Goal: Task Accomplishment & Management: Complete application form

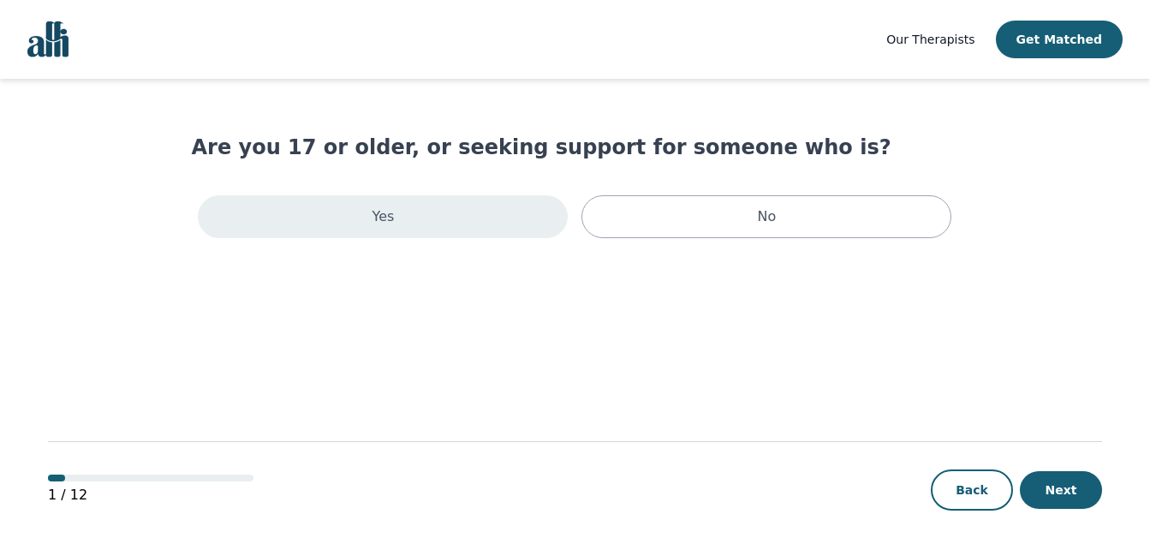
click at [403, 221] on div "Yes" at bounding box center [383, 216] width 370 height 43
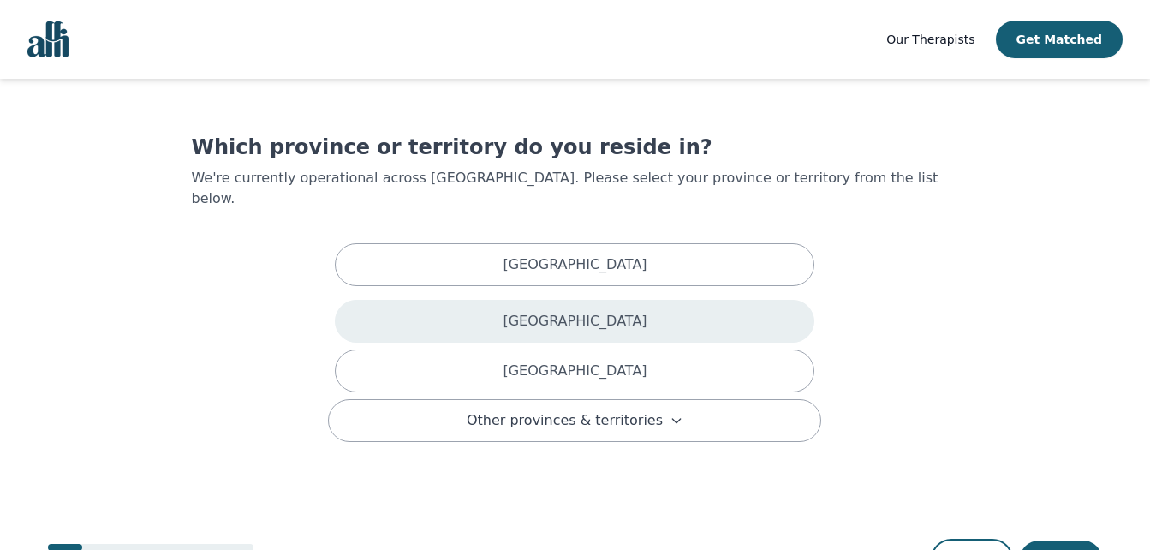
click at [468, 306] on div "[GEOGRAPHIC_DATA]" at bounding box center [575, 321] width 480 height 43
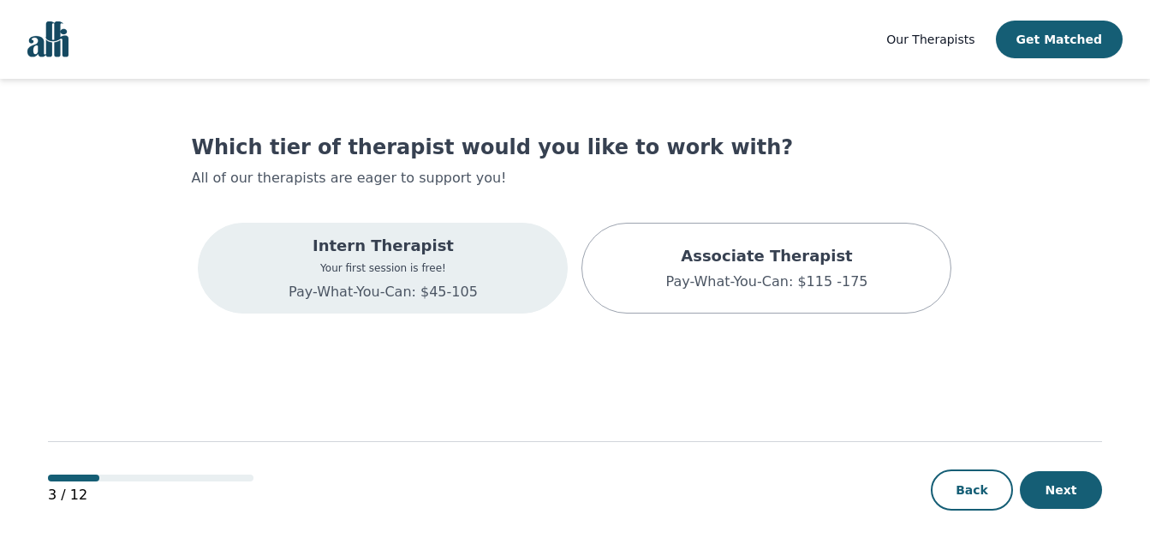
click at [451, 263] on p "Your first session is free!" at bounding box center [383, 268] width 189 height 14
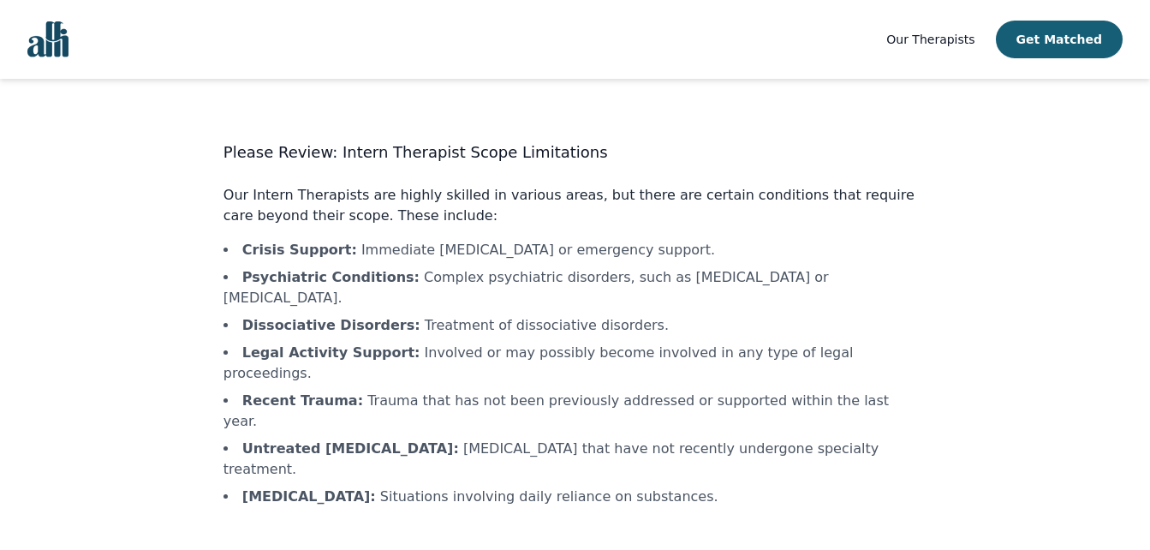
click at [159, 333] on main "Please Review: Intern Therapist Scope Limitations Our Intern Therapists are hig…" at bounding box center [575, 375] width 1054 height 593
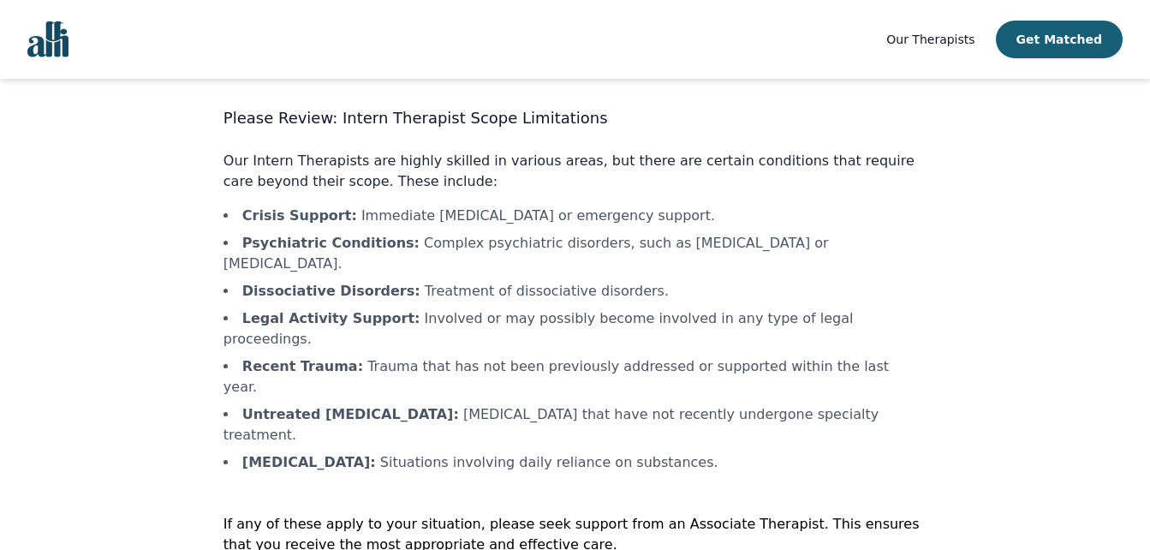
scroll to position [39, 0]
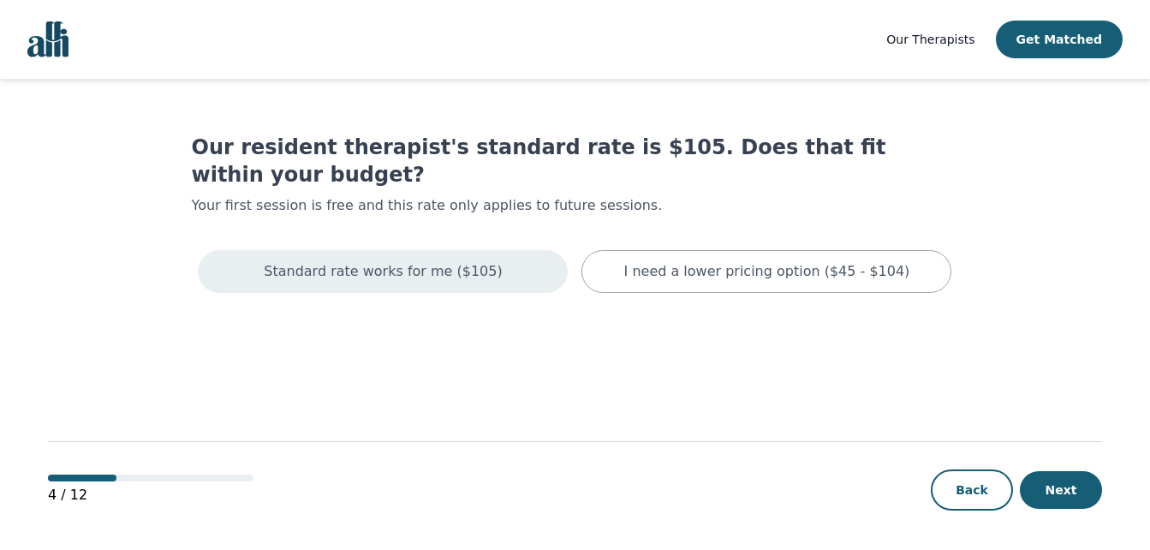
click at [519, 250] on div "Standard rate works for me ($105)" at bounding box center [383, 271] width 370 height 43
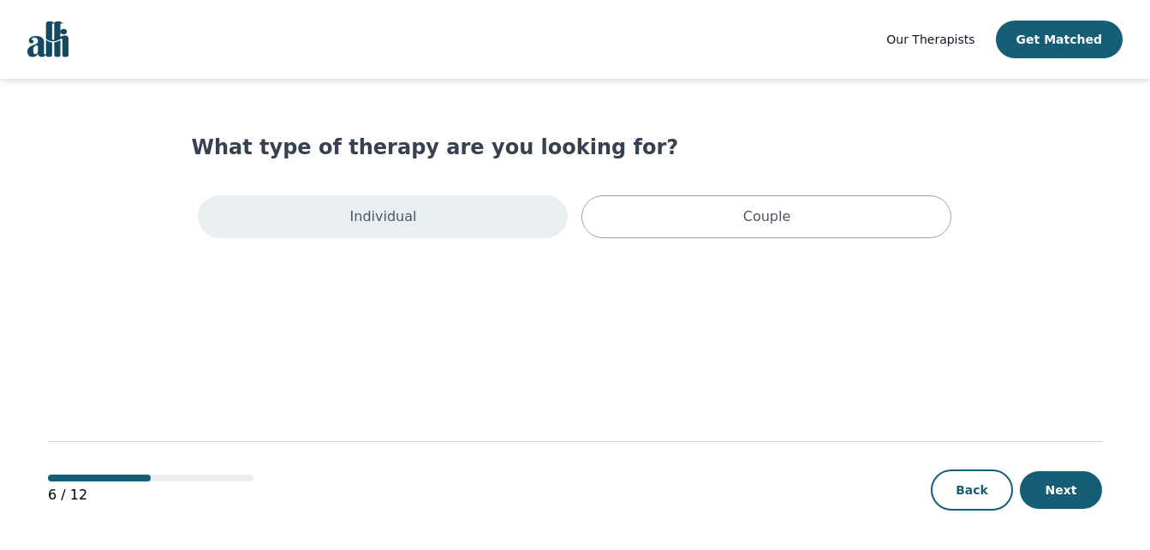
click at [502, 213] on div "Individual" at bounding box center [383, 216] width 370 height 43
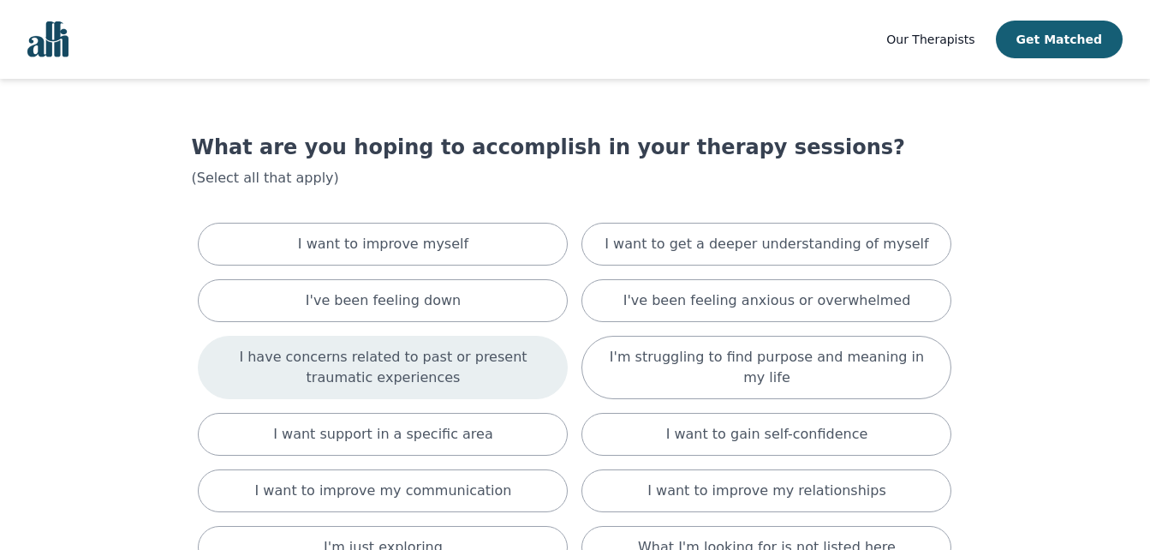
click at [456, 364] on p "I have concerns related to past or present traumatic experiences" at bounding box center [382, 367] width 327 height 41
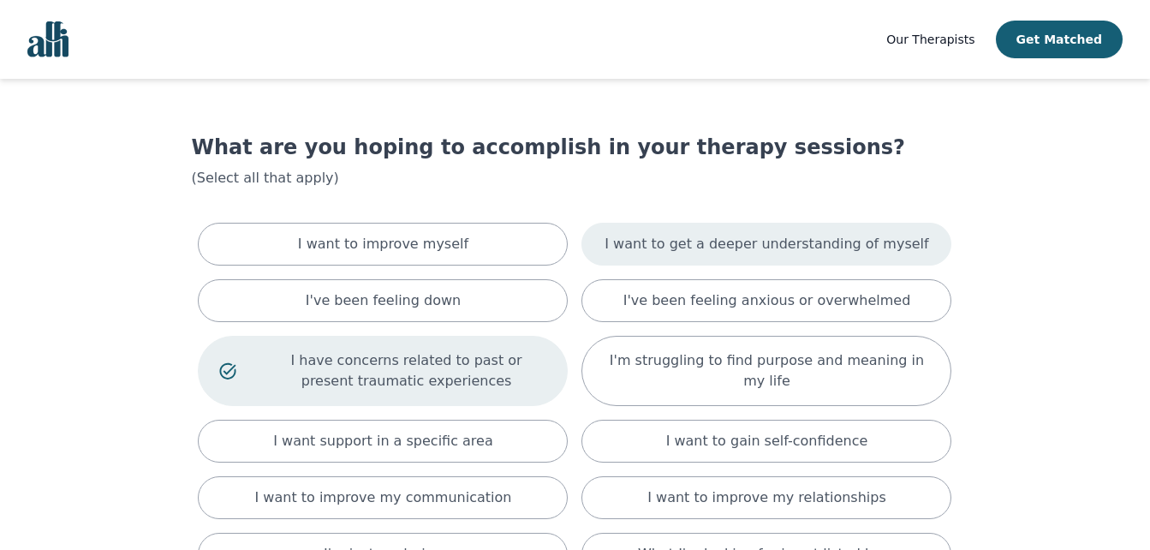
click at [739, 239] on p "I want to get a deeper understanding of myself" at bounding box center [767, 244] width 324 height 21
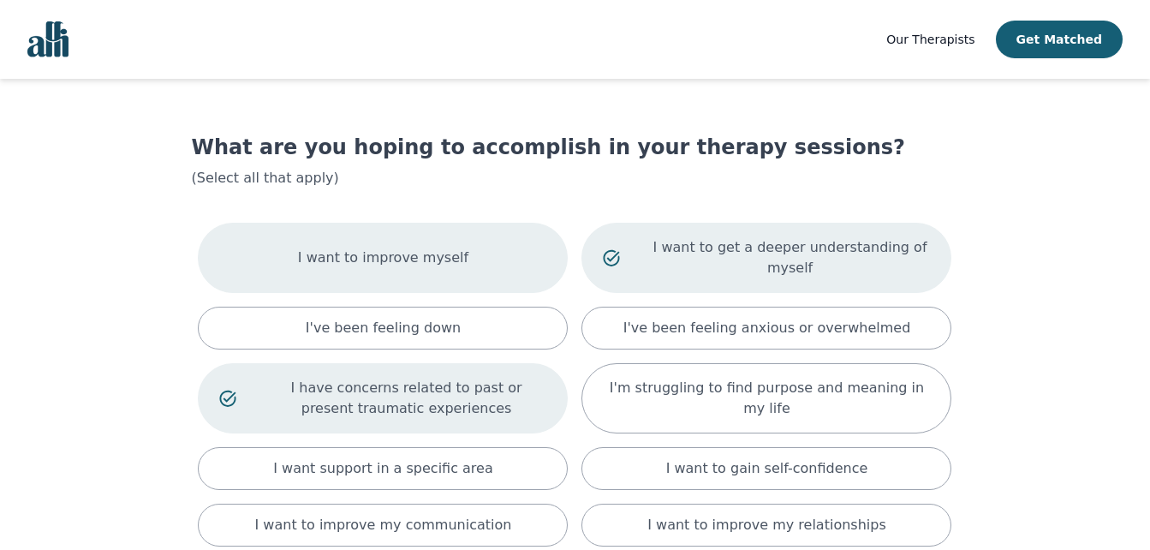
click at [474, 260] on div "I want to improve myself" at bounding box center [383, 258] width 370 height 70
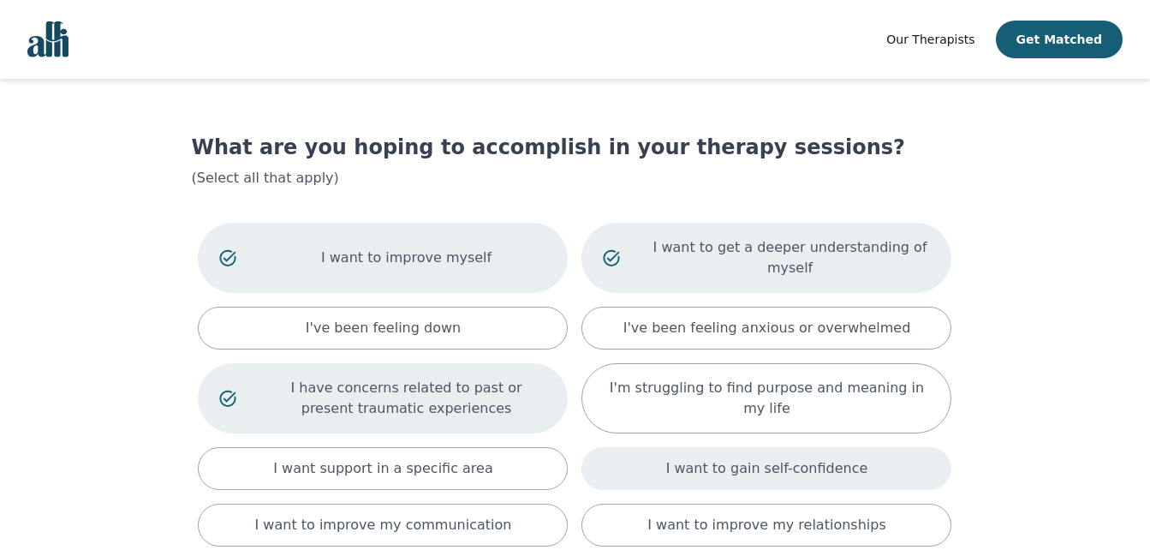
click at [839, 458] on p "I want to gain self-confidence" at bounding box center [767, 468] width 202 height 21
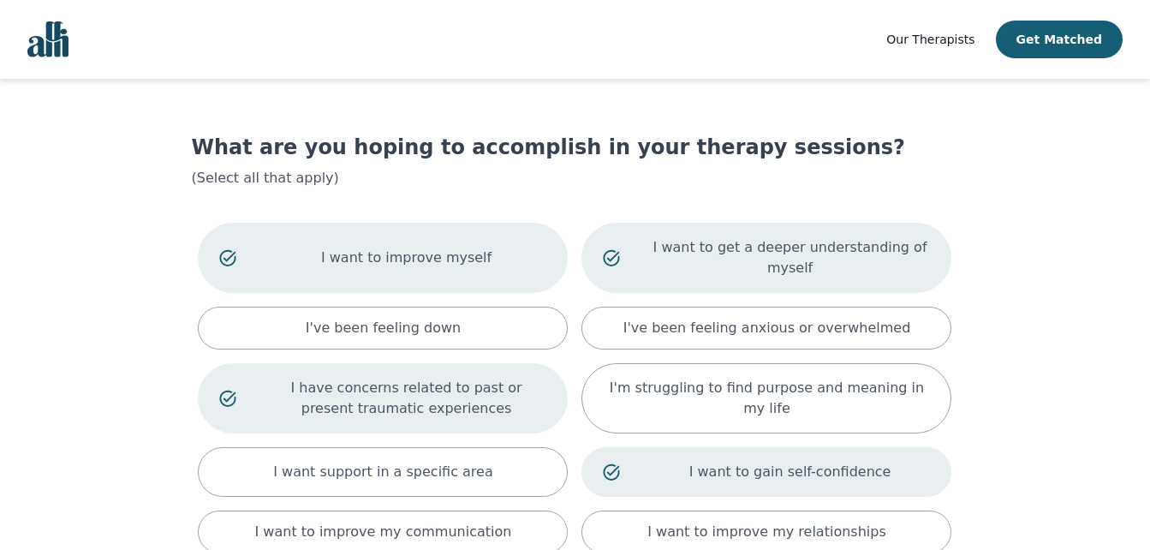
click at [1020, 439] on main "What are you hoping to accomplish in your therapy sessions? (Select all that ap…" at bounding box center [575, 465] width 1054 height 773
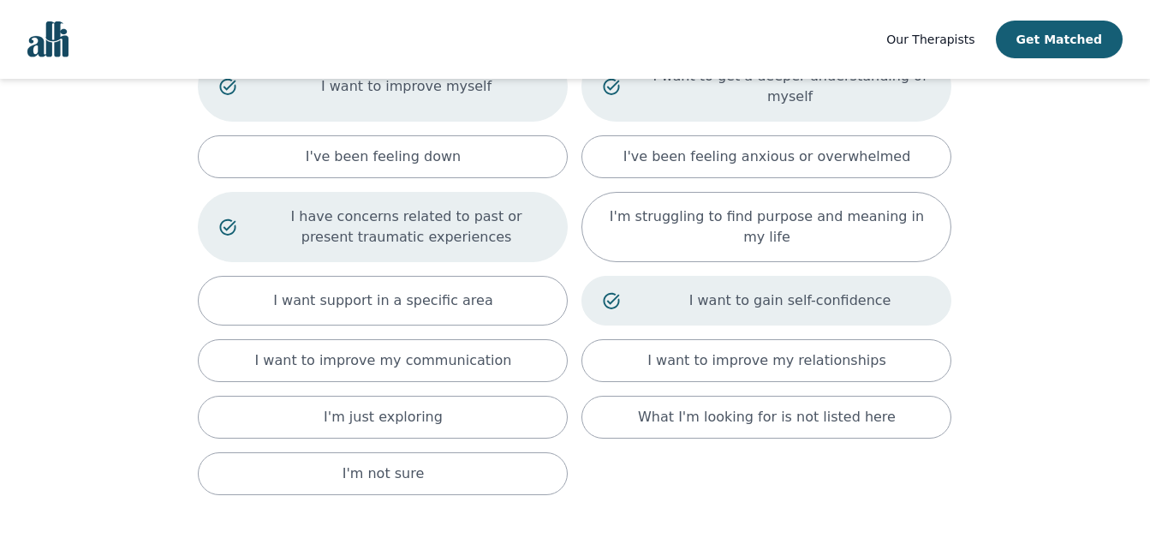
scroll to position [206, 0]
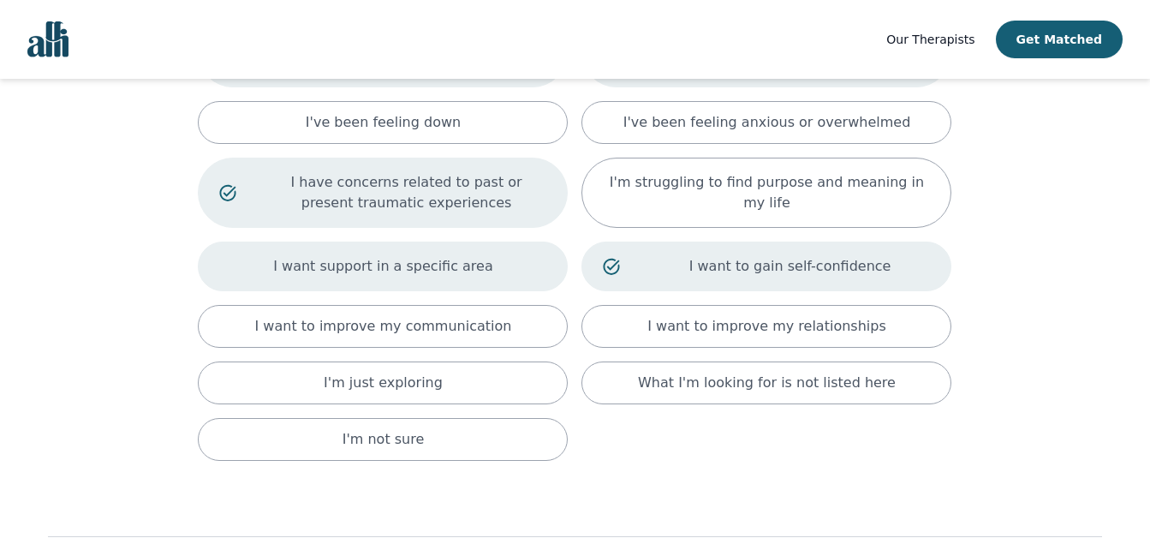
click at [482, 257] on div "I want support in a specific area" at bounding box center [383, 267] width 370 height 50
click at [781, 433] on div "I want to improve myself I want to get a deeper understanding of myself I've be…" at bounding box center [574, 238] width 767 height 457
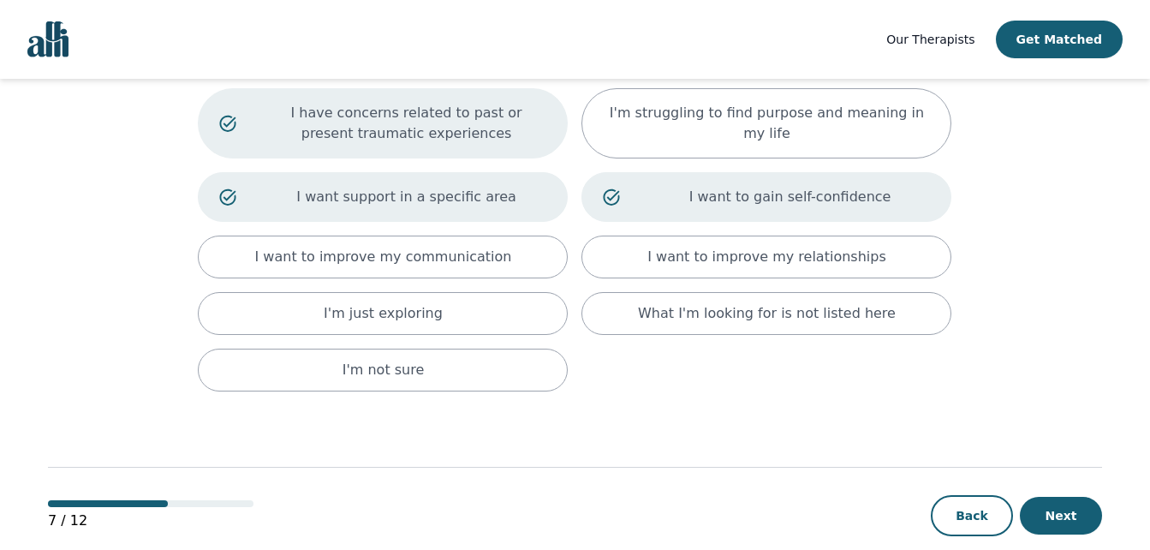
scroll to position [282, 0]
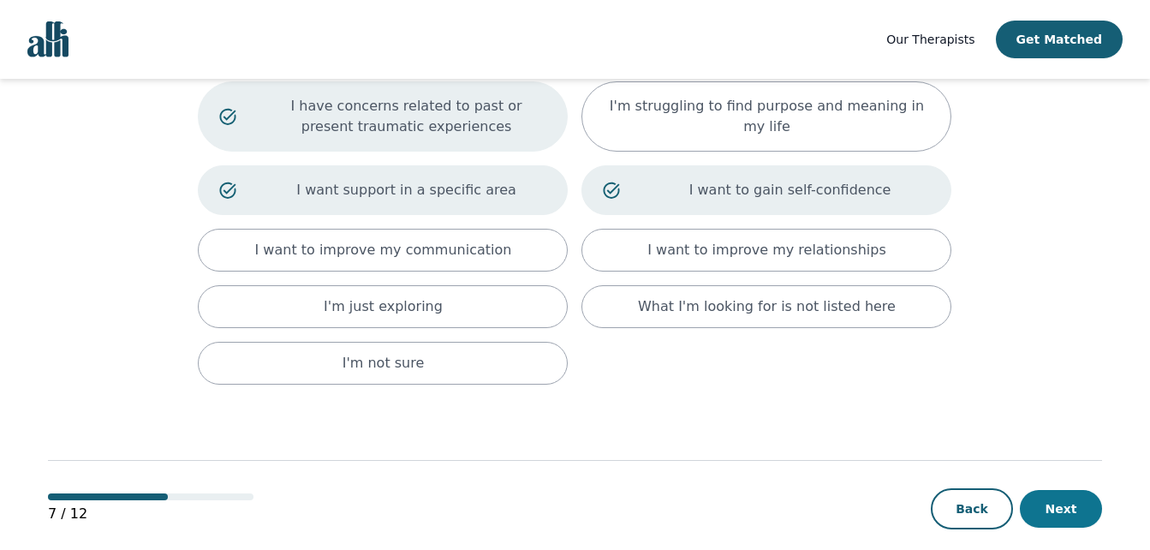
click at [1063, 490] on button "Next" at bounding box center [1061, 509] width 82 height 38
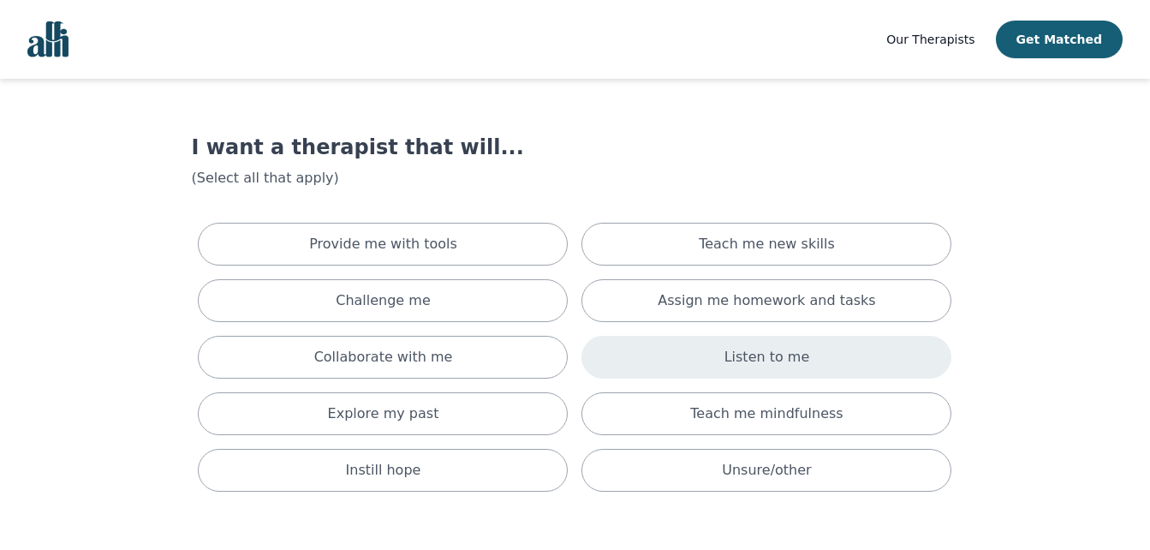
click at [866, 348] on div "Listen to me" at bounding box center [767, 357] width 370 height 43
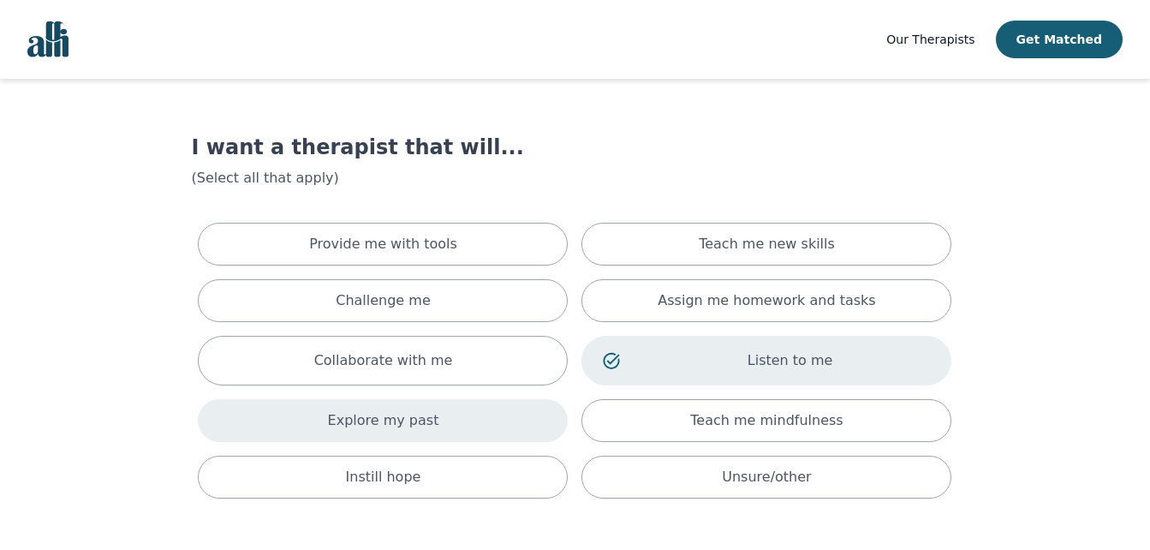
click at [516, 422] on div "Explore my past" at bounding box center [383, 420] width 370 height 43
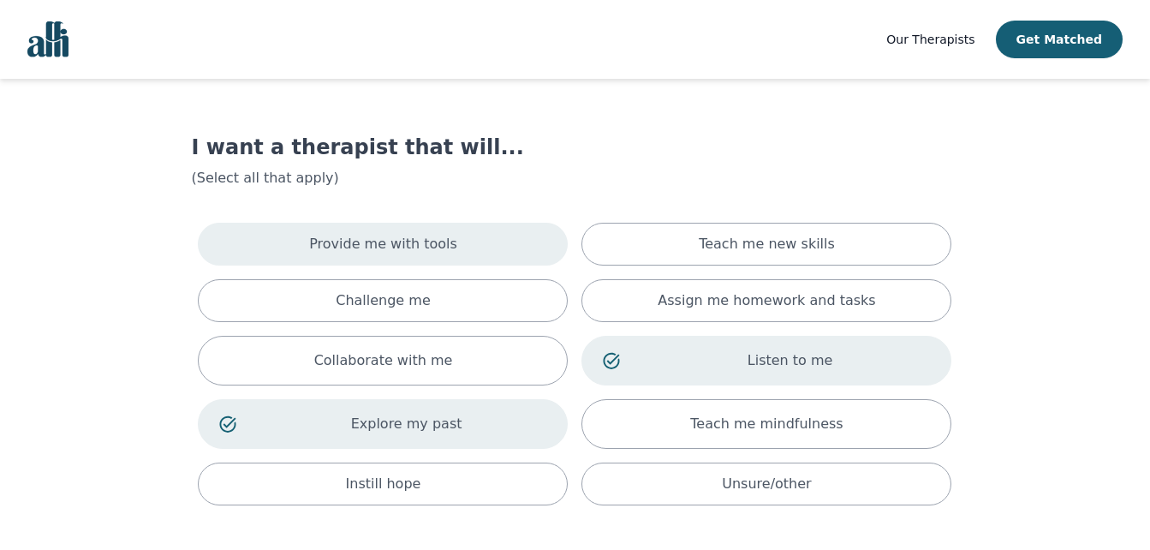
click at [486, 247] on div "Provide me with tools" at bounding box center [383, 244] width 370 height 43
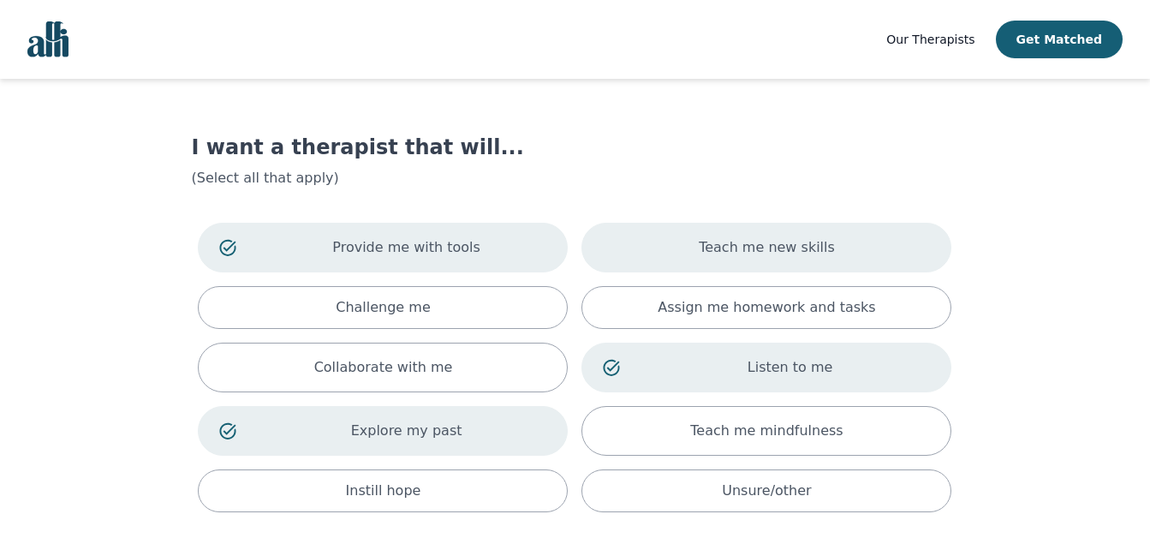
click at [659, 254] on div "Teach me new skills" at bounding box center [767, 248] width 370 height 50
click at [999, 394] on main "I want a therapist that will... (Select all that apply) Provide me with tools T…" at bounding box center [575, 388] width 1054 height 619
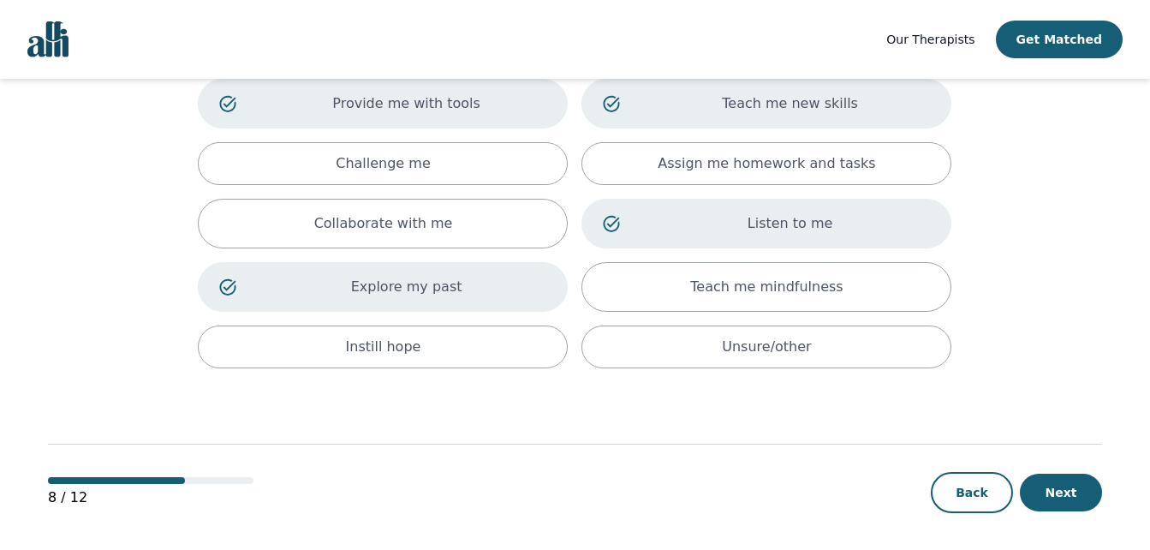
scroll to position [148, 0]
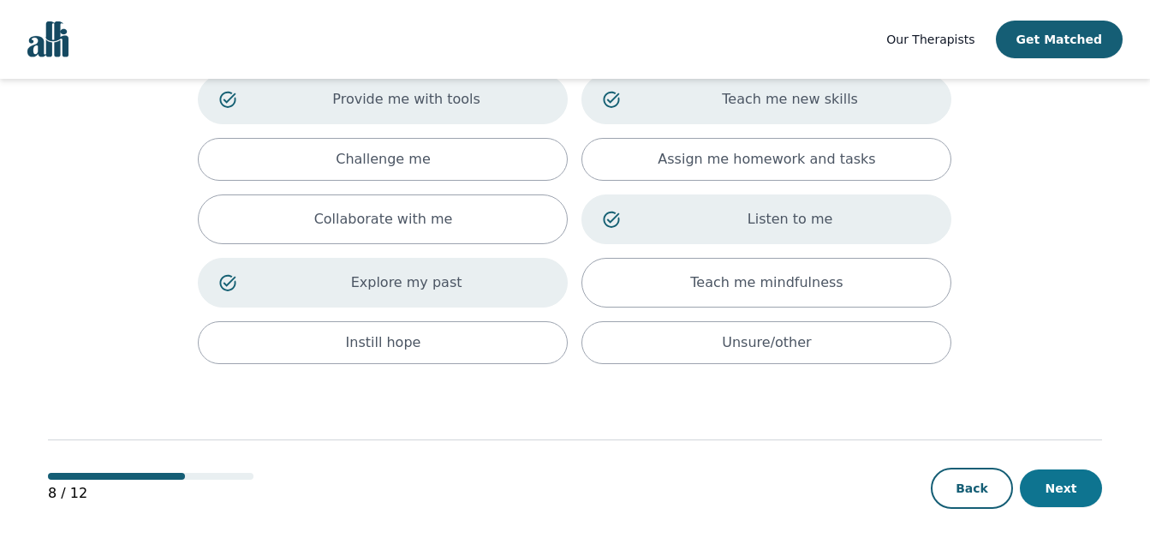
click at [1071, 484] on button "Next" at bounding box center [1061, 488] width 82 height 38
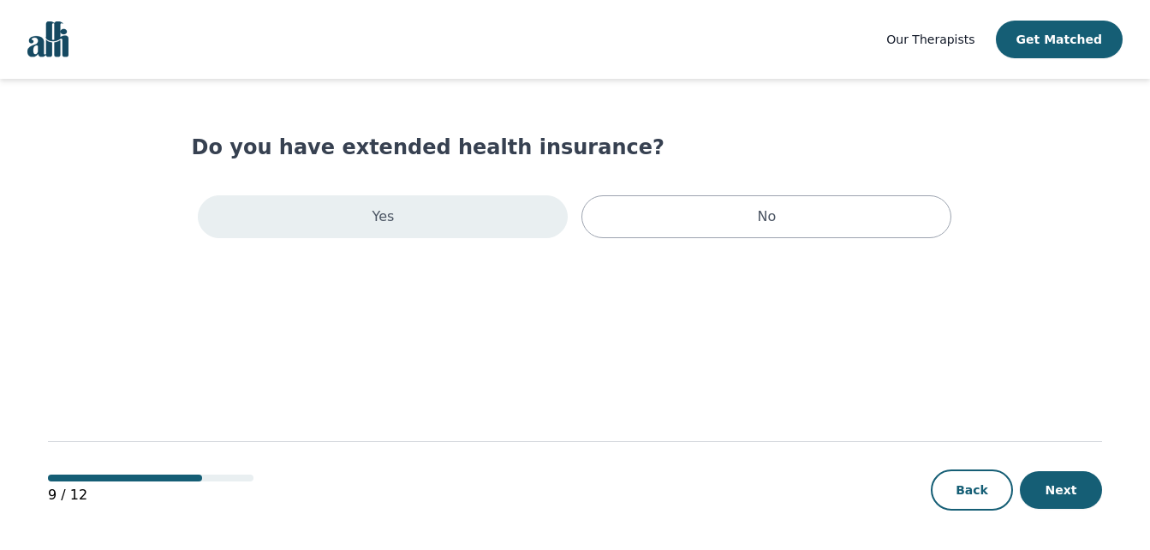
click at [492, 212] on div "Yes" at bounding box center [383, 216] width 370 height 43
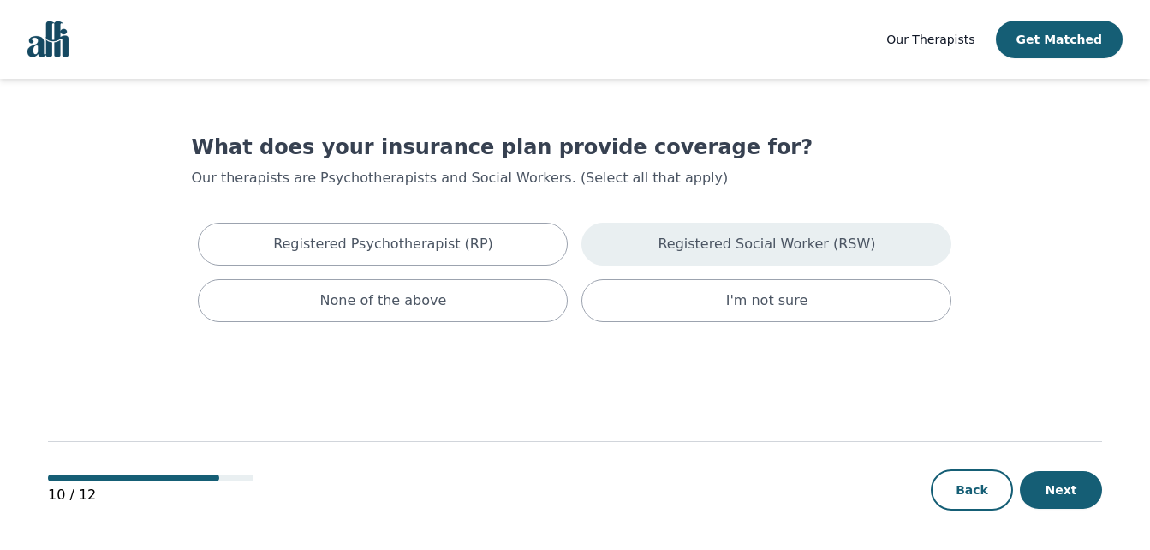
click at [634, 243] on div "Registered Social Worker (RSW)" at bounding box center [767, 244] width 370 height 43
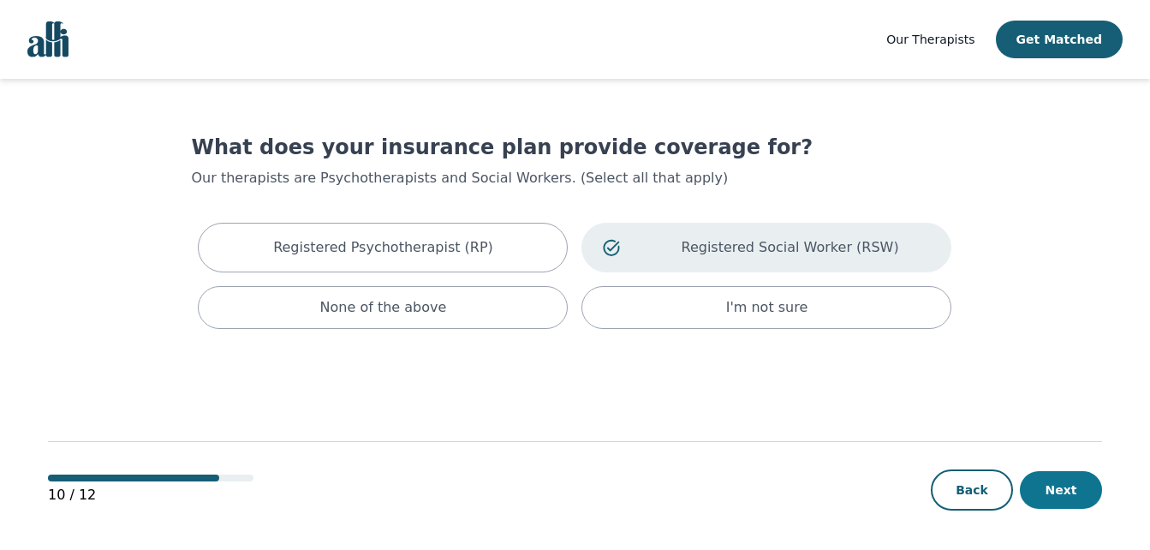
click at [1067, 493] on button "Next" at bounding box center [1061, 490] width 82 height 38
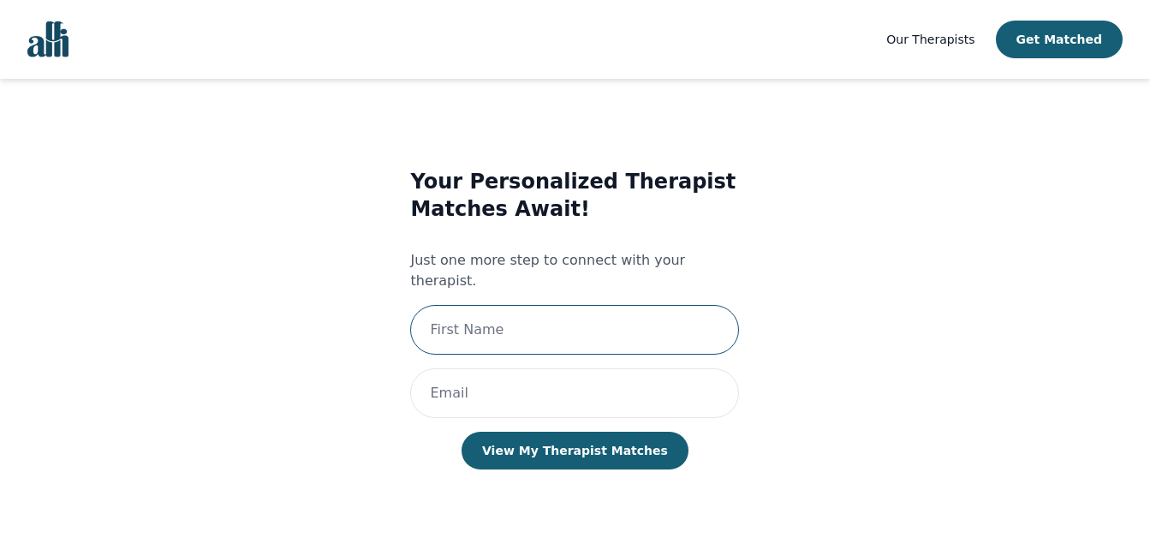
click at [504, 310] on input "text" at bounding box center [574, 330] width 329 height 50
type input "[PERSON_NAME]"
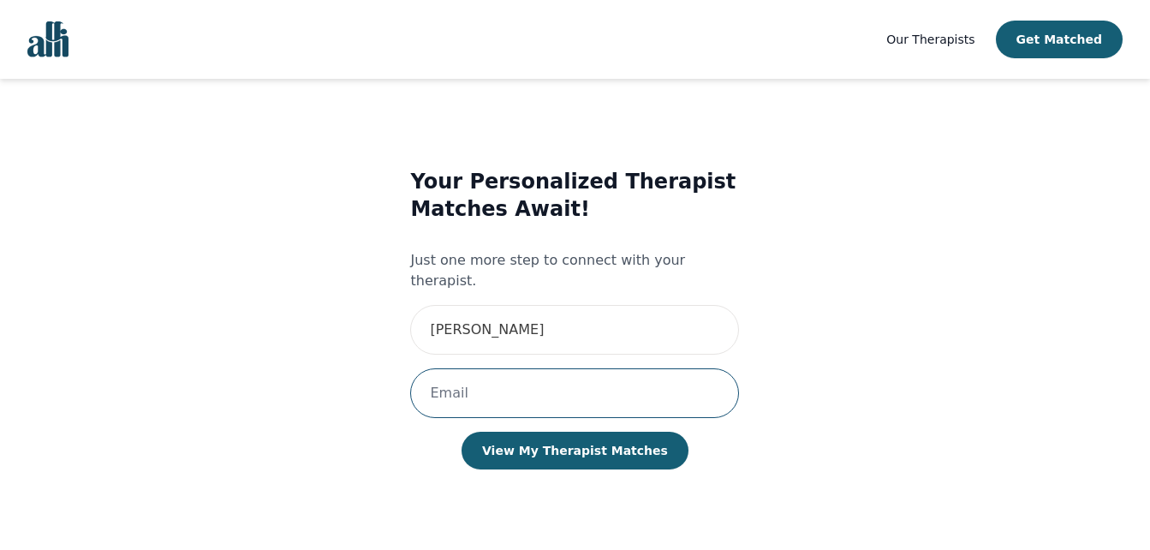
click at [493, 389] on input "email" at bounding box center [574, 393] width 329 height 50
click at [606, 368] on input "shawnesmith" at bounding box center [574, 393] width 329 height 50
type input "shawnesmith"
click at [462, 432] on button "View My Therapist Matches" at bounding box center [575, 451] width 227 height 38
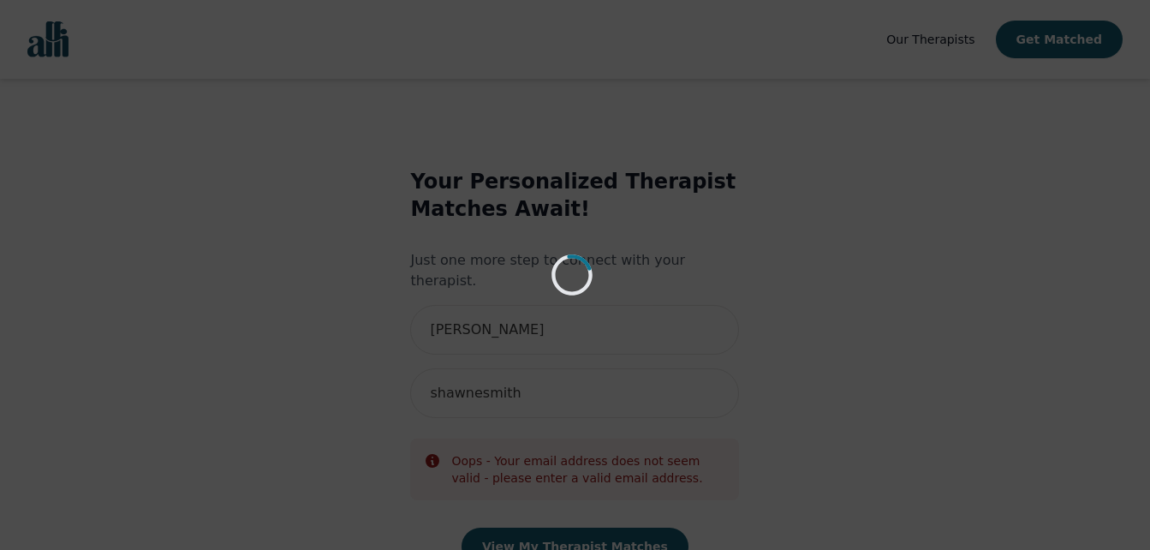
click at [698, 415] on div "Loading..." at bounding box center [575, 275] width 1150 height 550
click at [528, 374] on div "Loading..." at bounding box center [575, 275] width 1150 height 550
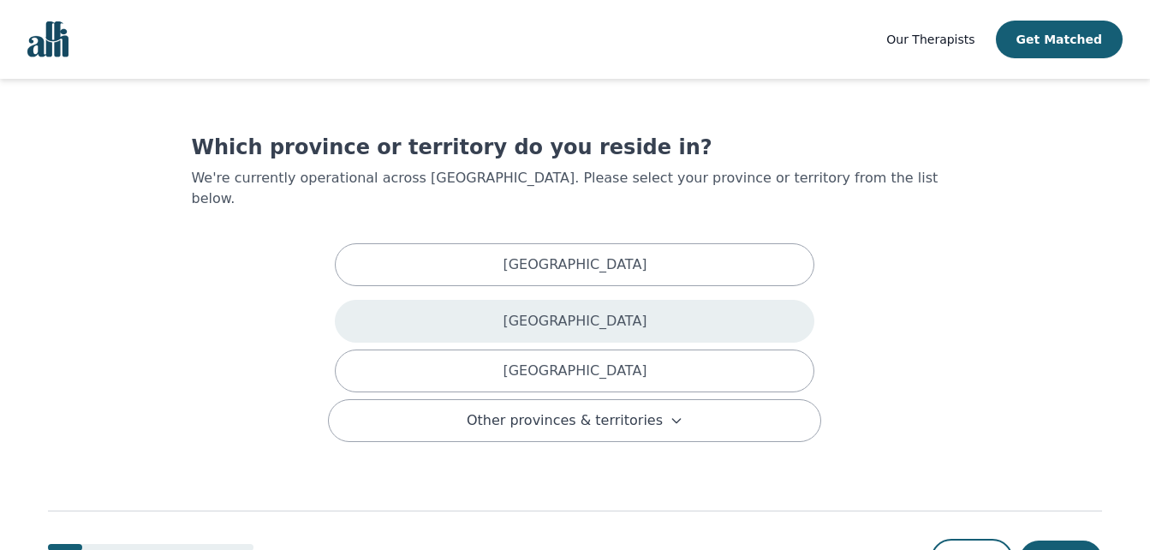
click at [480, 300] on div "[GEOGRAPHIC_DATA]" at bounding box center [575, 321] width 480 height 43
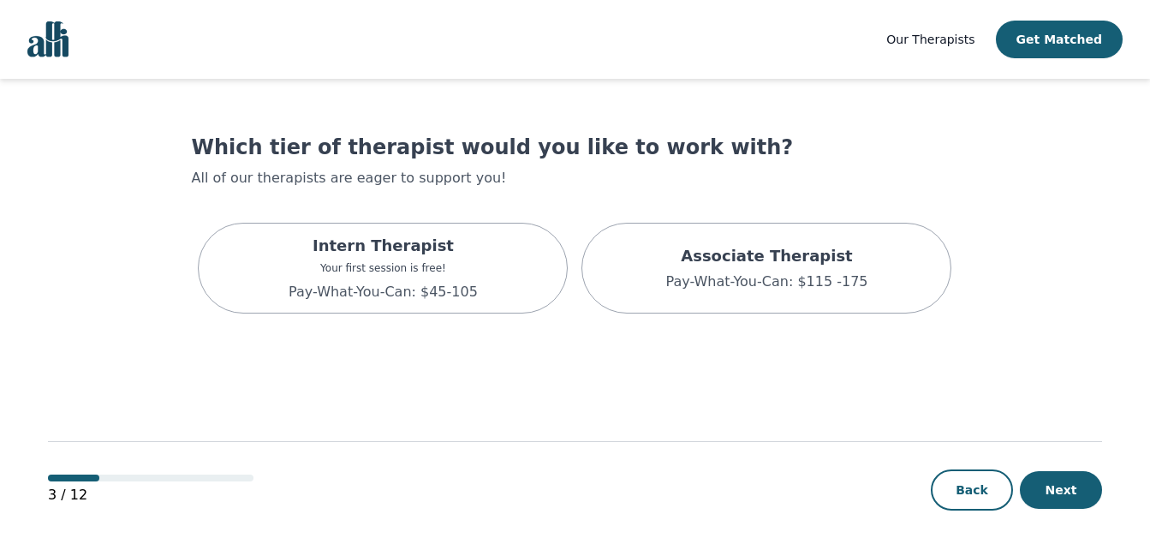
click at [480, 295] on div "Intern Therapist Your first session is free! Pay-What-You-Can: $45-105" at bounding box center [383, 268] width 370 height 91
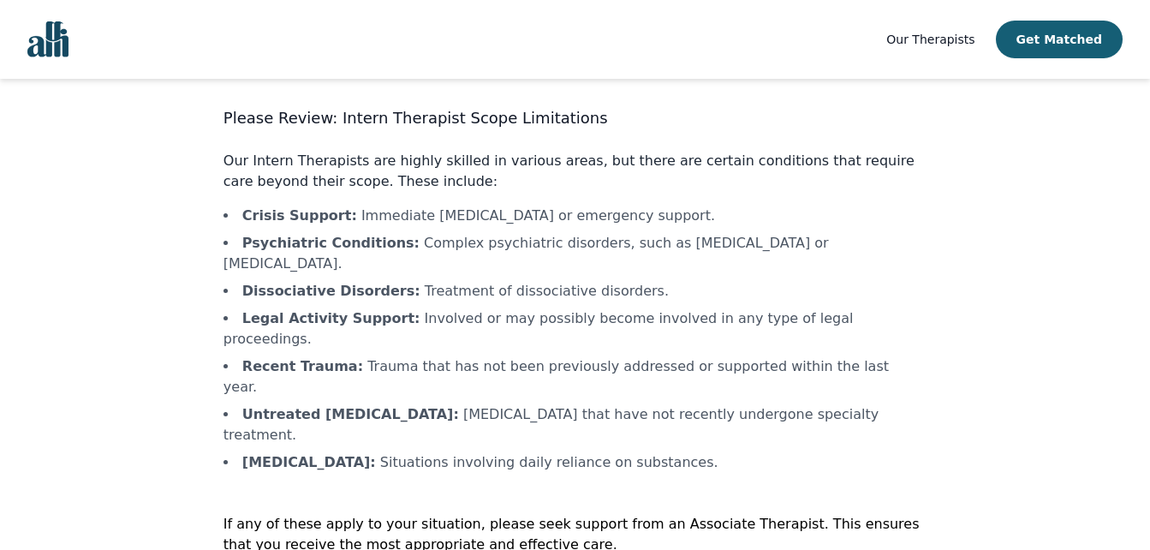
scroll to position [39, 0]
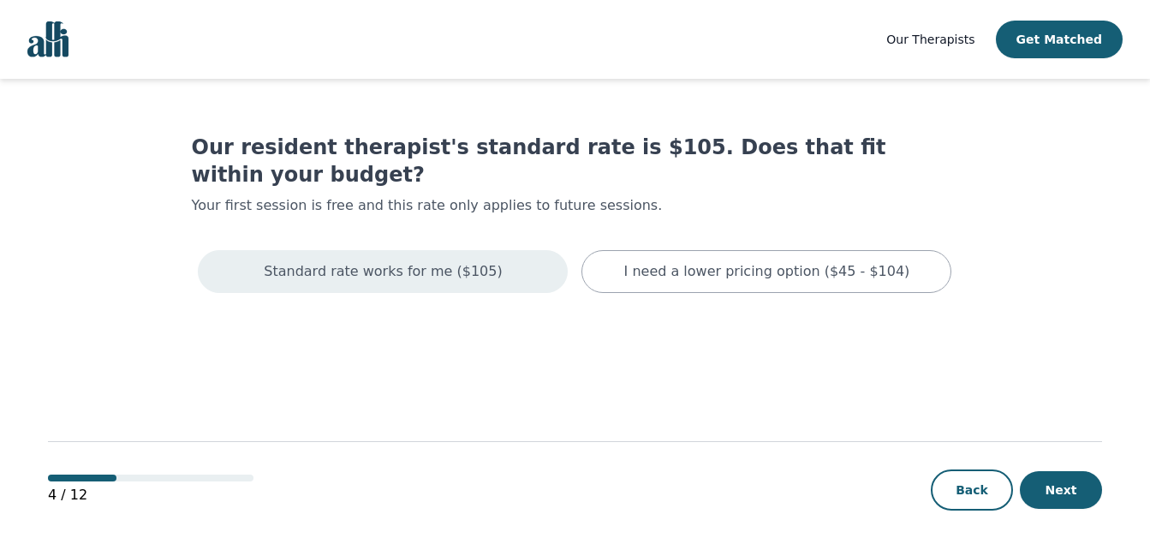
click at [484, 250] on div "Standard rate works for me ($105)" at bounding box center [383, 271] width 370 height 43
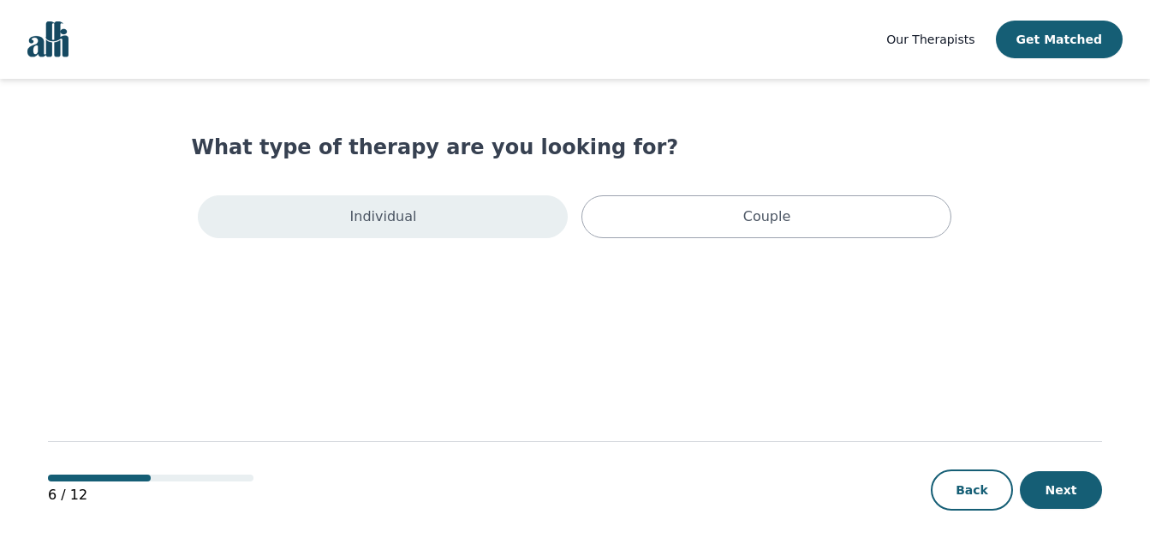
click at [465, 206] on div "Individual" at bounding box center [383, 216] width 370 height 43
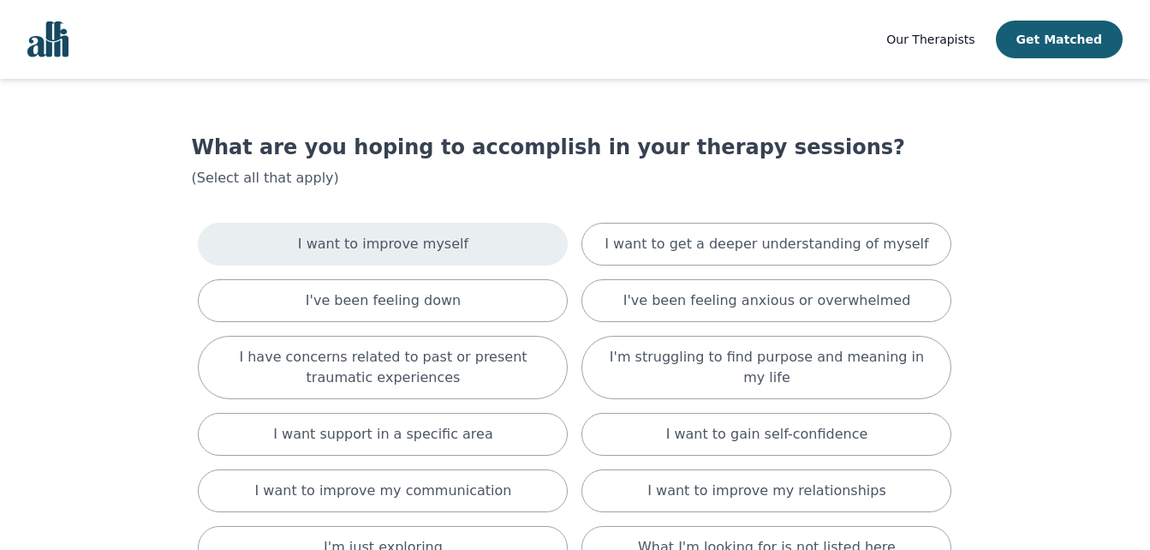
click at [473, 246] on div "I want to improve myself" at bounding box center [383, 244] width 370 height 43
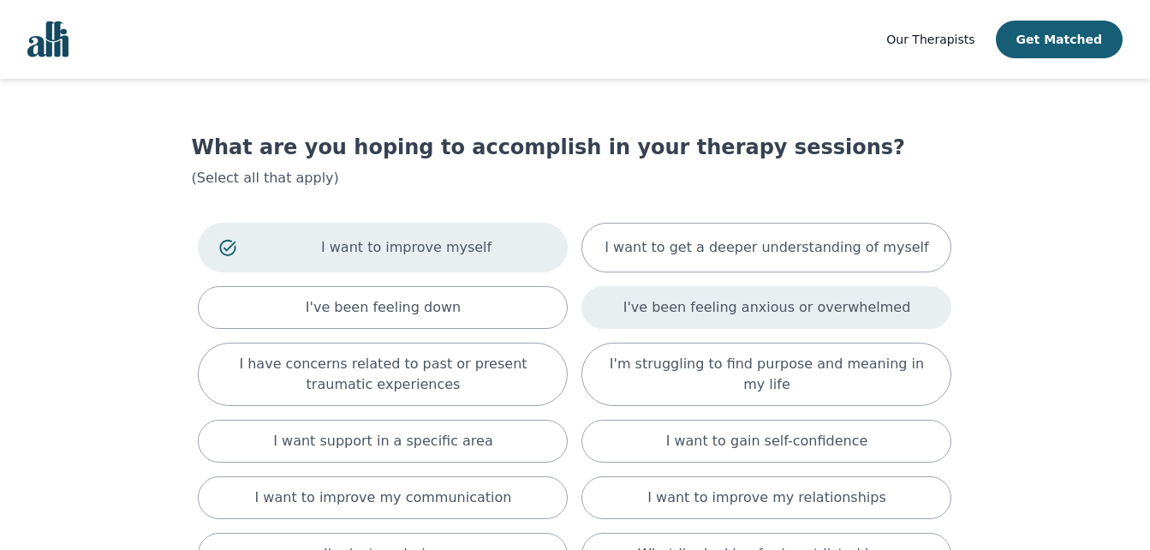
click at [677, 295] on div "I've been feeling anxious or overwhelmed" at bounding box center [767, 307] width 370 height 43
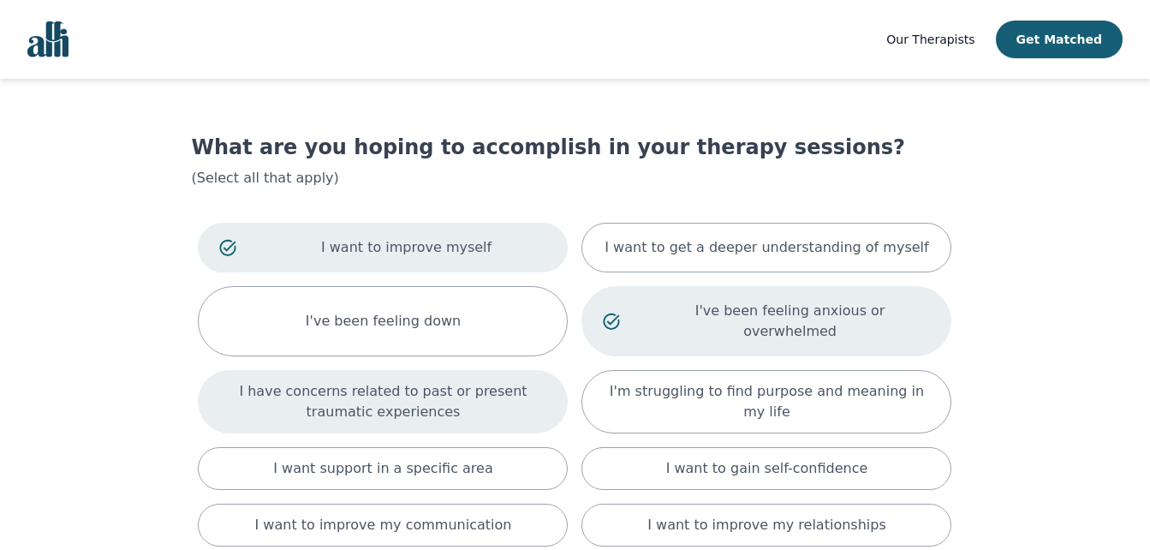
click at [466, 381] on p "I have concerns related to past or present traumatic experiences" at bounding box center [382, 401] width 327 height 41
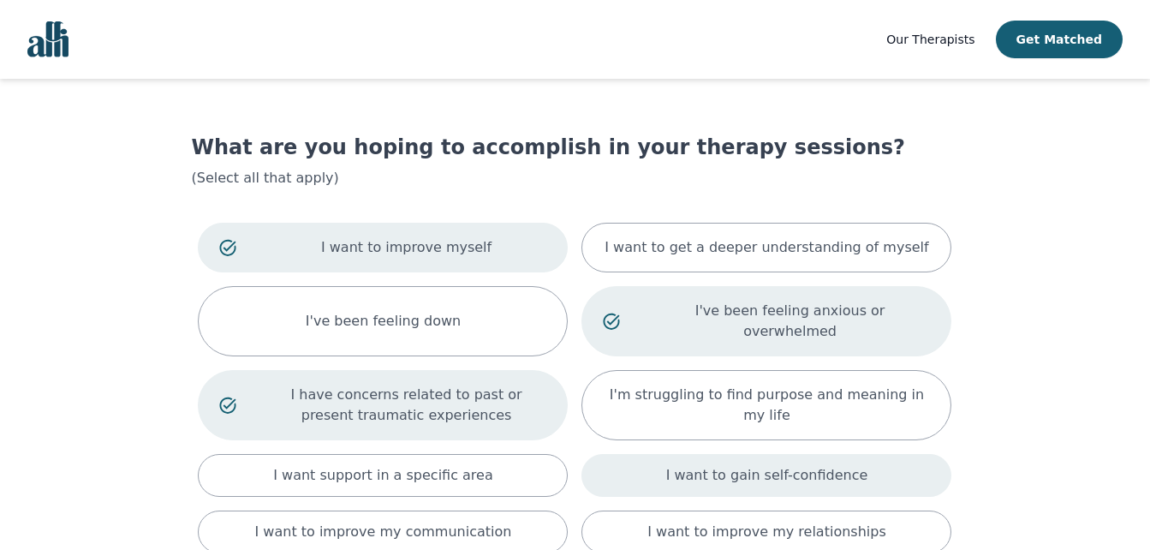
click at [629, 454] on div "I want to gain self-confidence" at bounding box center [767, 475] width 370 height 43
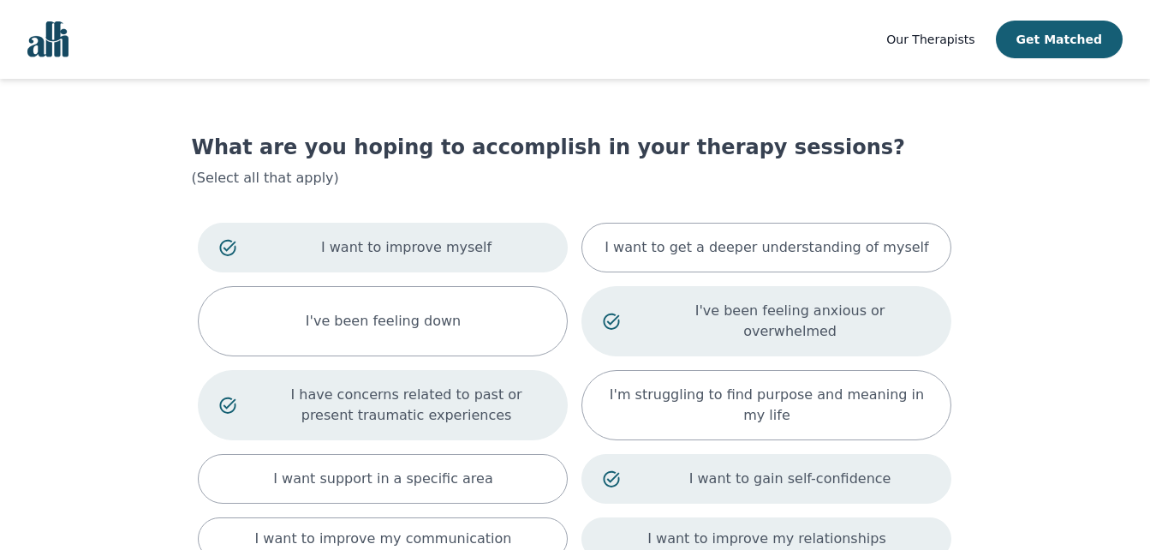
click at [672, 528] on p "I want to improve my relationships" at bounding box center [766, 538] width 238 height 21
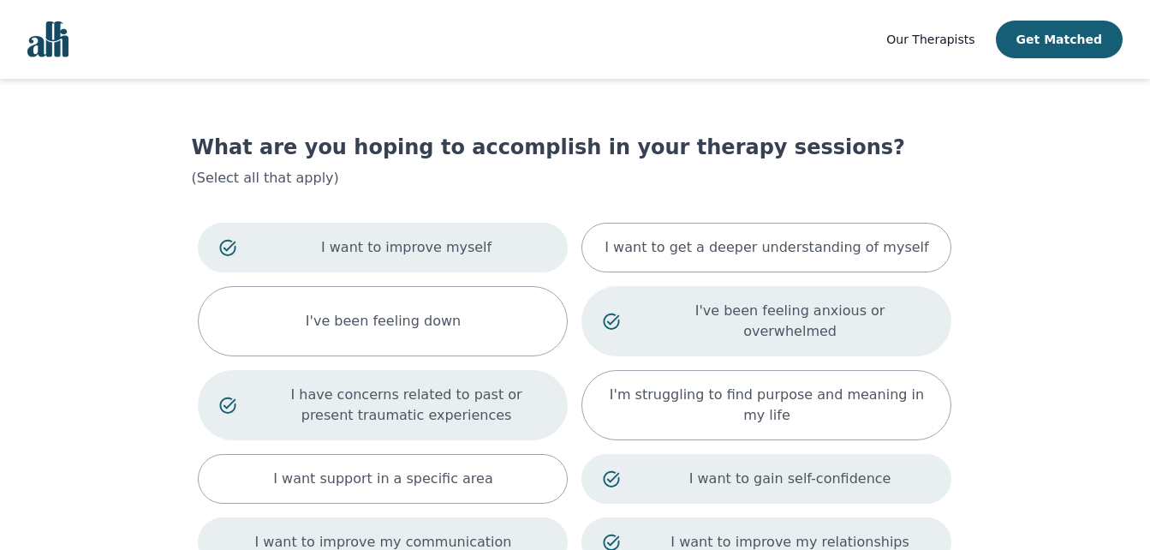
click at [507, 519] on div "I want to improve my communication" at bounding box center [383, 542] width 370 height 50
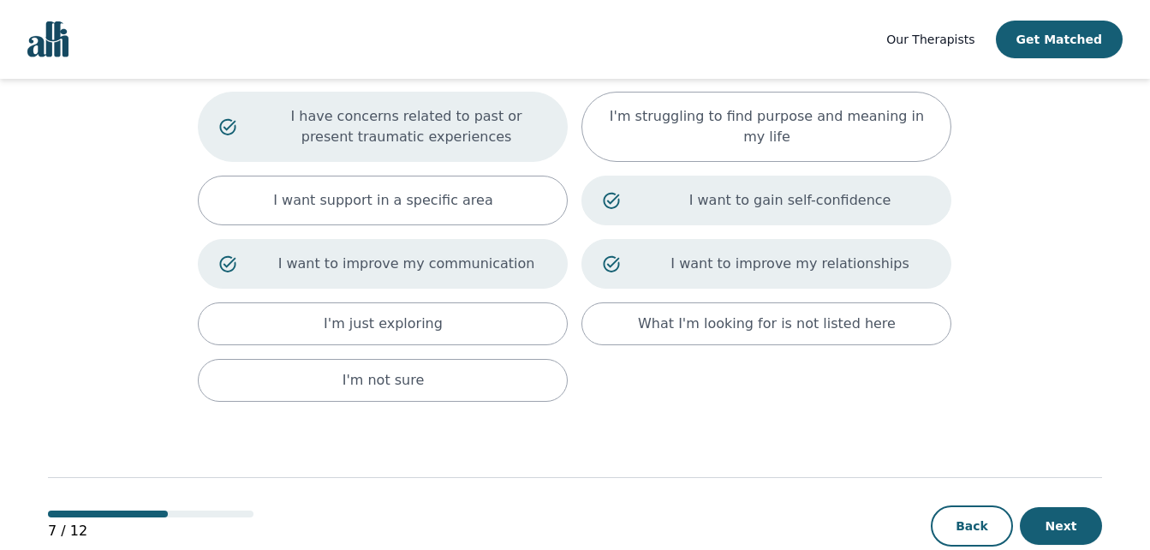
scroll to position [295, 0]
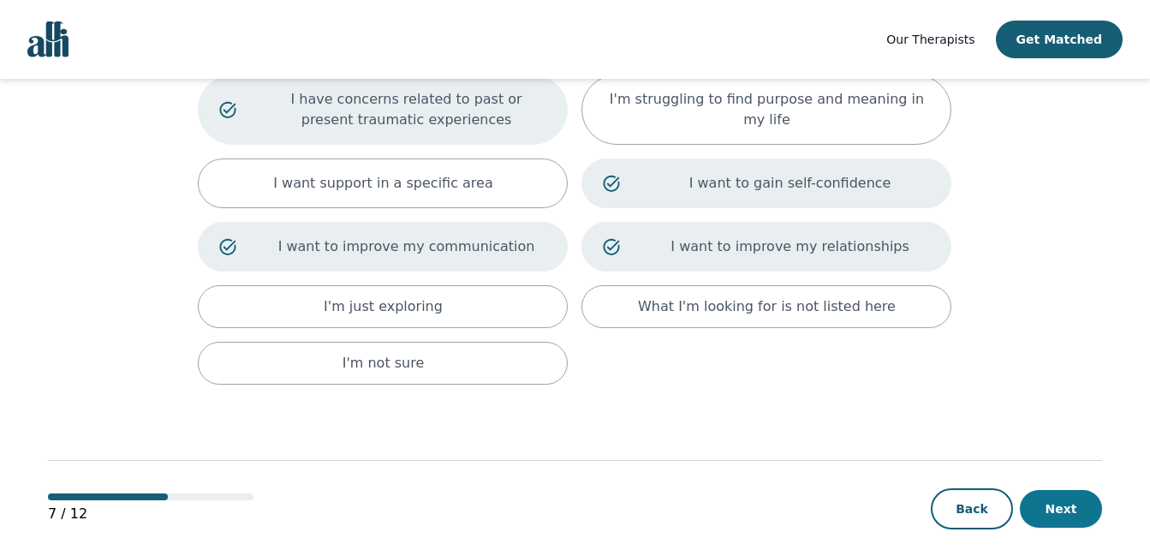
click at [1084, 490] on button "Next" at bounding box center [1061, 509] width 82 height 38
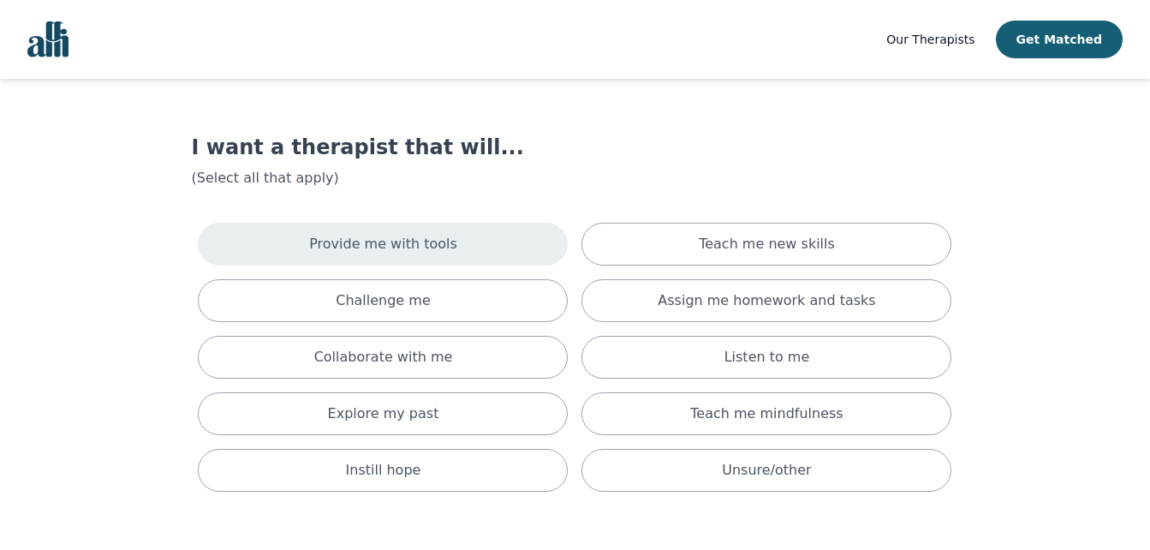
click at [516, 236] on div "Provide me with tools" at bounding box center [383, 244] width 370 height 43
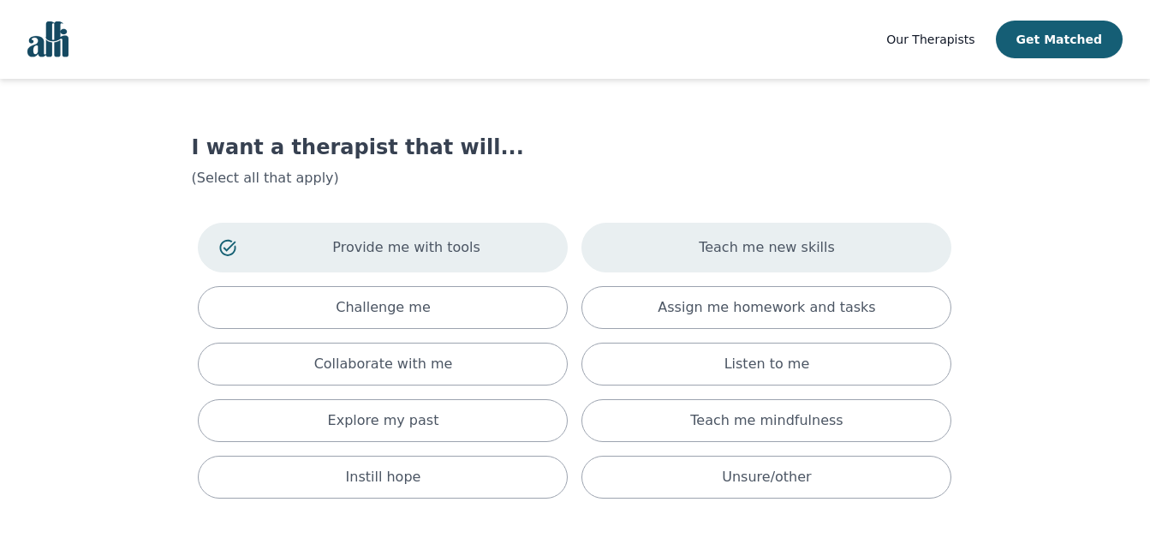
click at [670, 227] on div "Teach me new skills" at bounding box center [767, 248] width 370 height 50
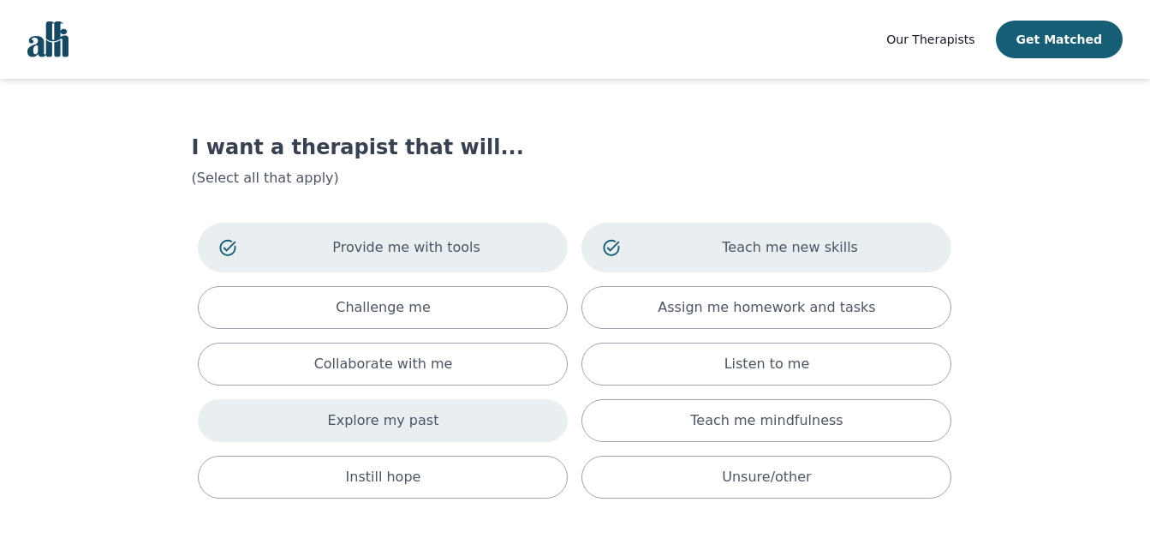
click at [492, 411] on div "Explore my past" at bounding box center [383, 420] width 370 height 43
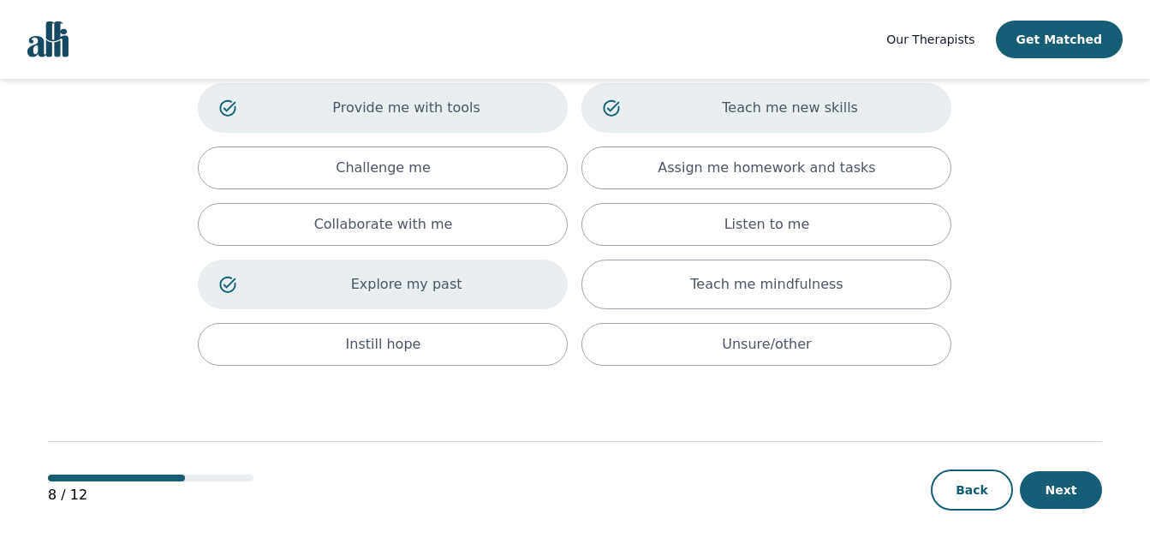
scroll to position [141, 0]
click at [1070, 488] on button "Next" at bounding box center [1061, 488] width 82 height 38
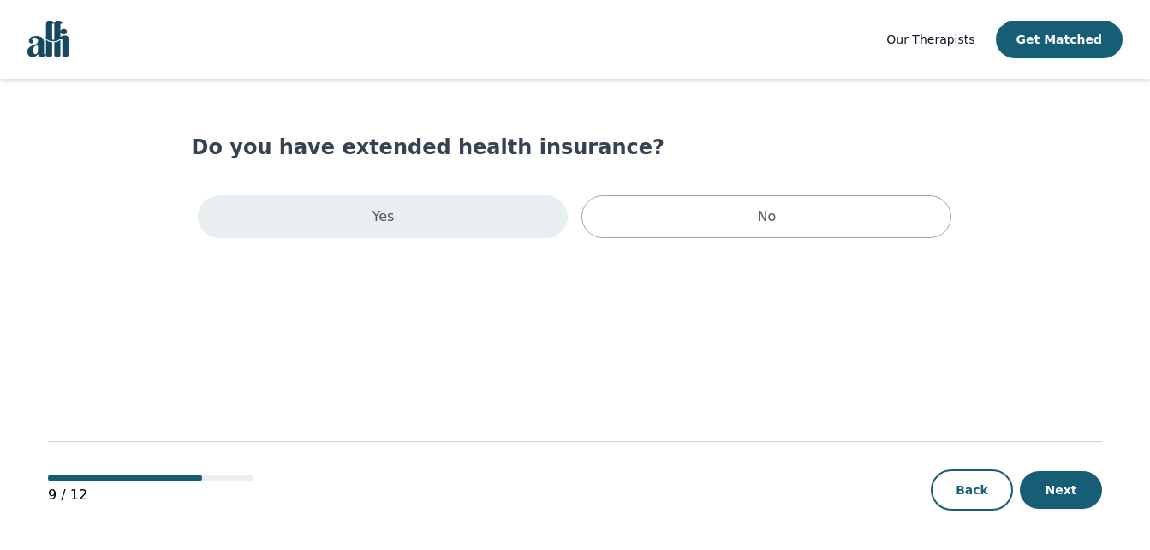
click at [505, 233] on div "Yes" at bounding box center [383, 216] width 370 height 43
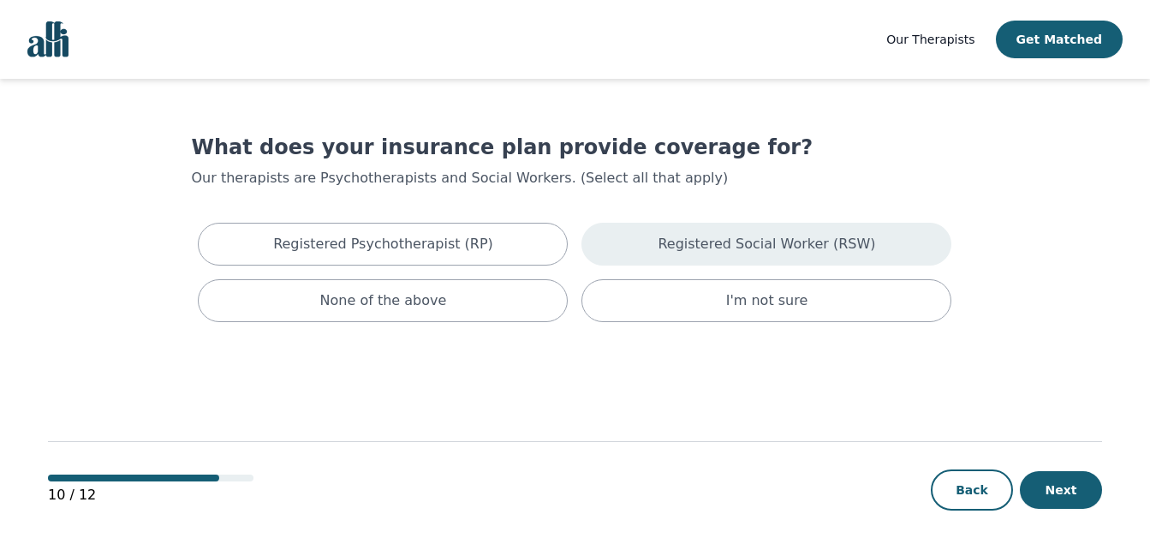
click at [682, 248] on p "Registered Social Worker (RSW)" at bounding box center [767, 244] width 218 height 21
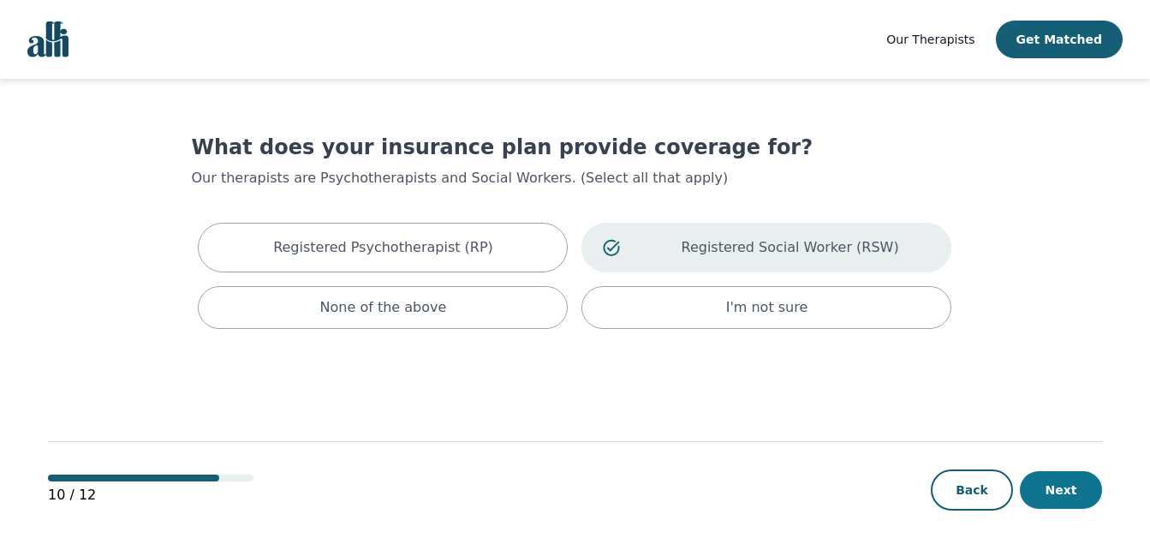
click at [1054, 484] on button "Next" at bounding box center [1061, 490] width 82 height 38
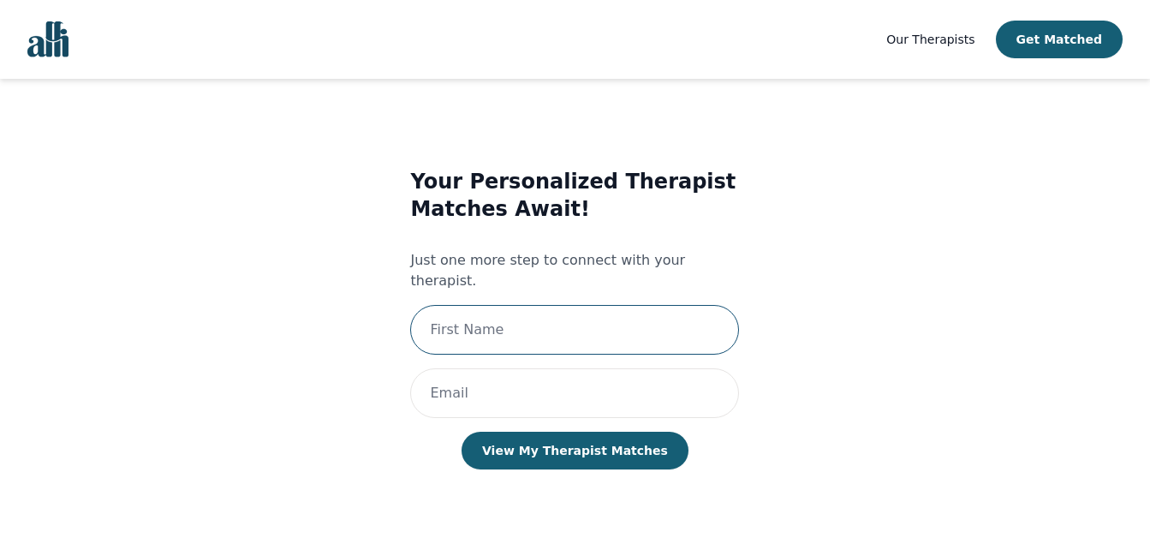
click at [570, 316] on input "text" at bounding box center [574, 330] width 329 height 50
type input "[PERSON_NAME]"
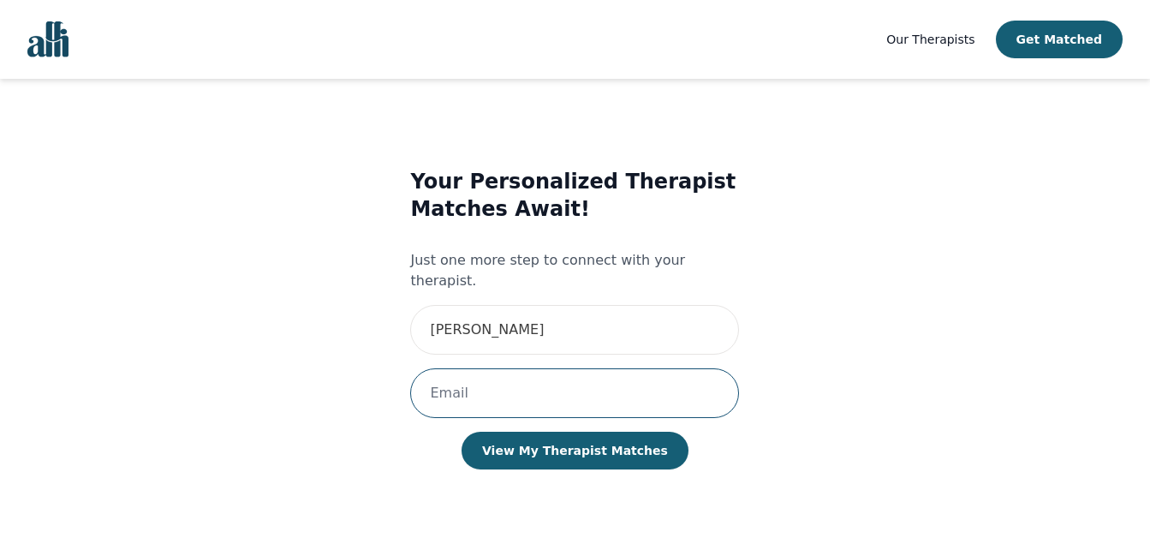
click at [537, 369] on input "email" at bounding box center [574, 393] width 329 height 50
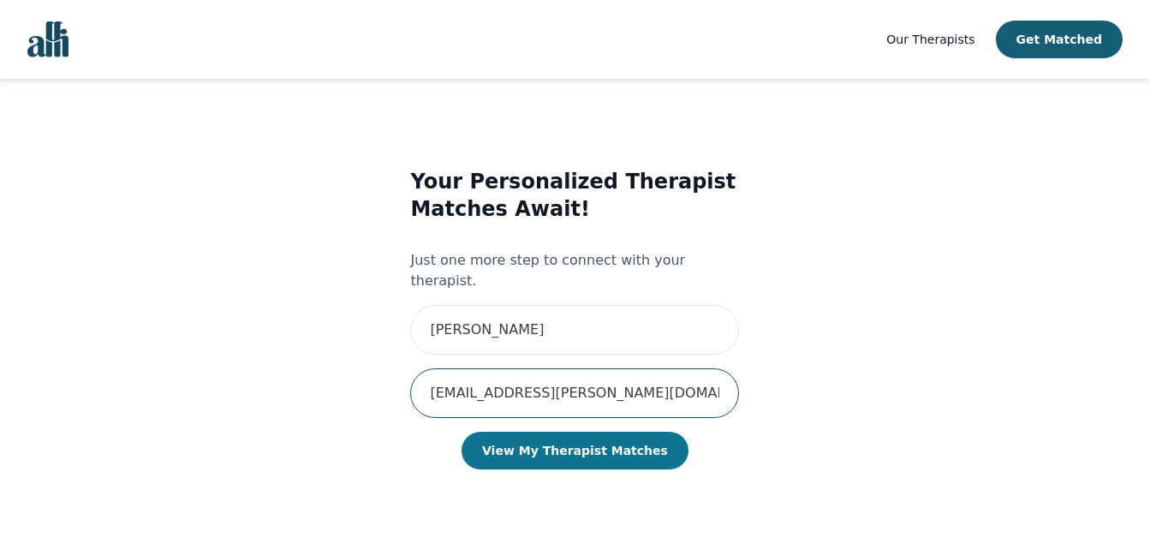
type input "[EMAIL_ADDRESS][PERSON_NAME][DOMAIN_NAME]"
click at [574, 433] on button "View My Therapist Matches" at bounding box center [575, 451] width 227 height 38
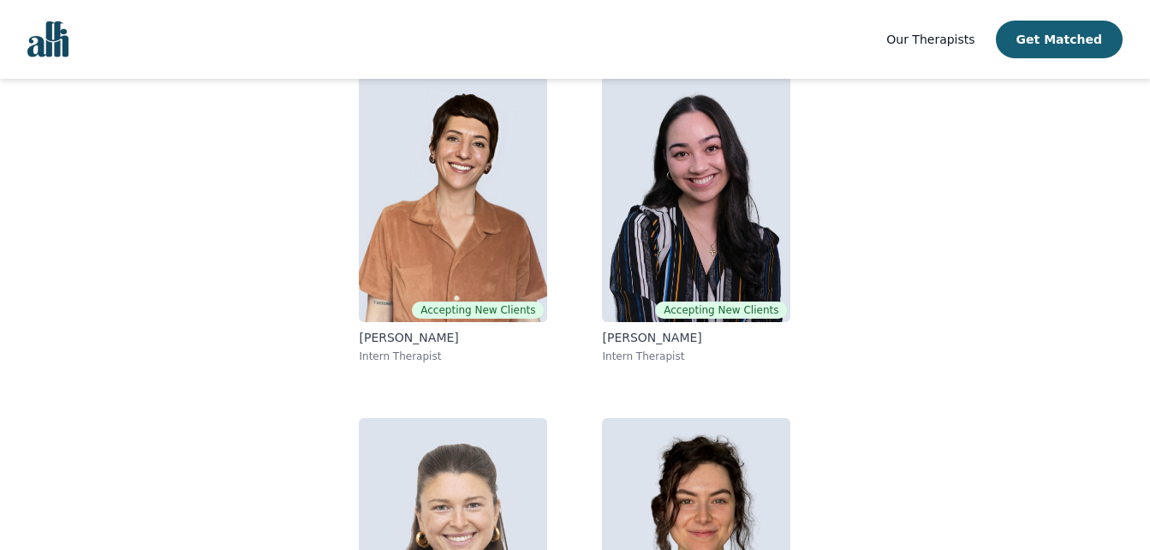
scroll to position [173, 0]
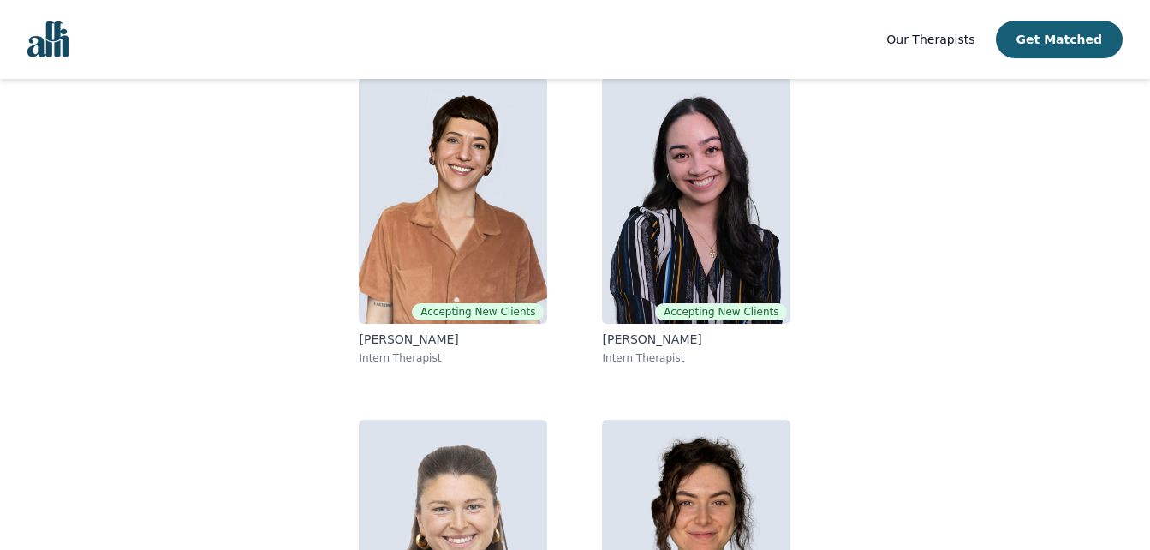
click at [295, 377] on div "Accepting New Clients [PERSON_NAME] Intern Therapist Accepting New Clients [PER…" at bounding box center [575, 392] width 658 height 658
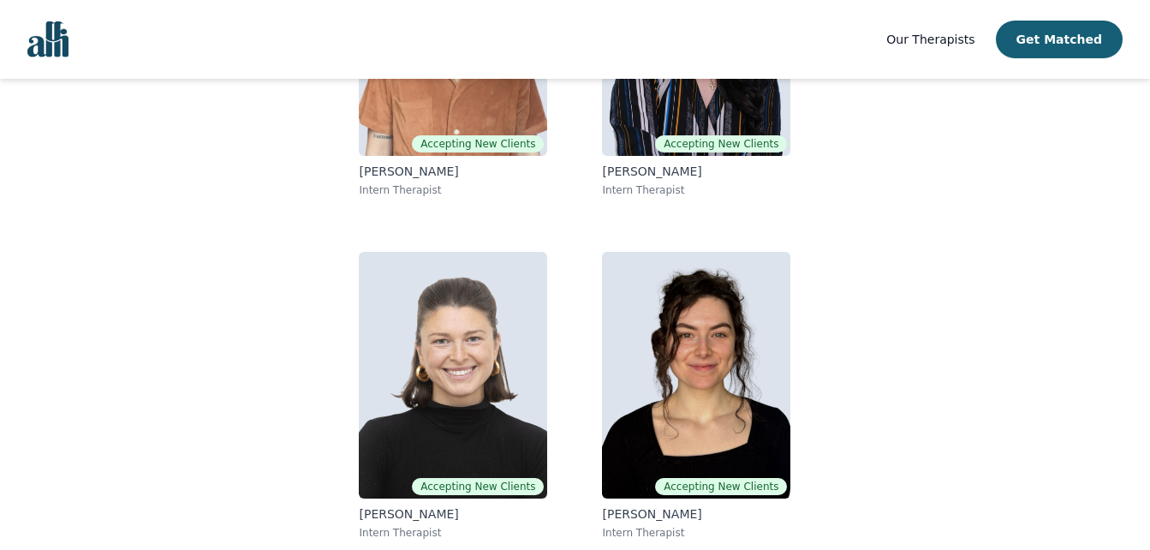
scroll to position [344, 0]
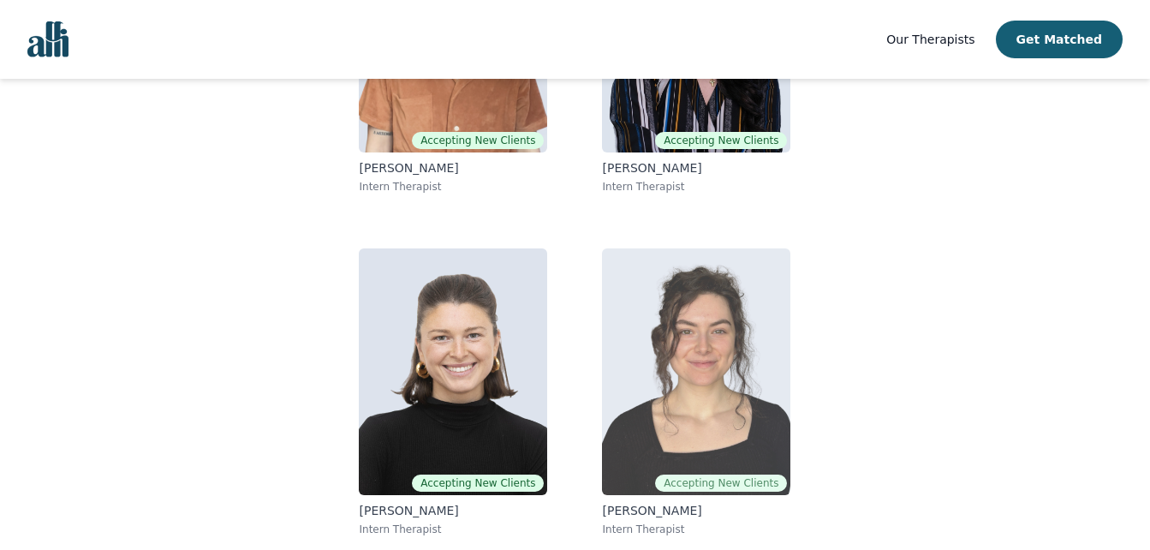
click at [705, 362] on img at bounding box center [696, 371] width 188 height 247
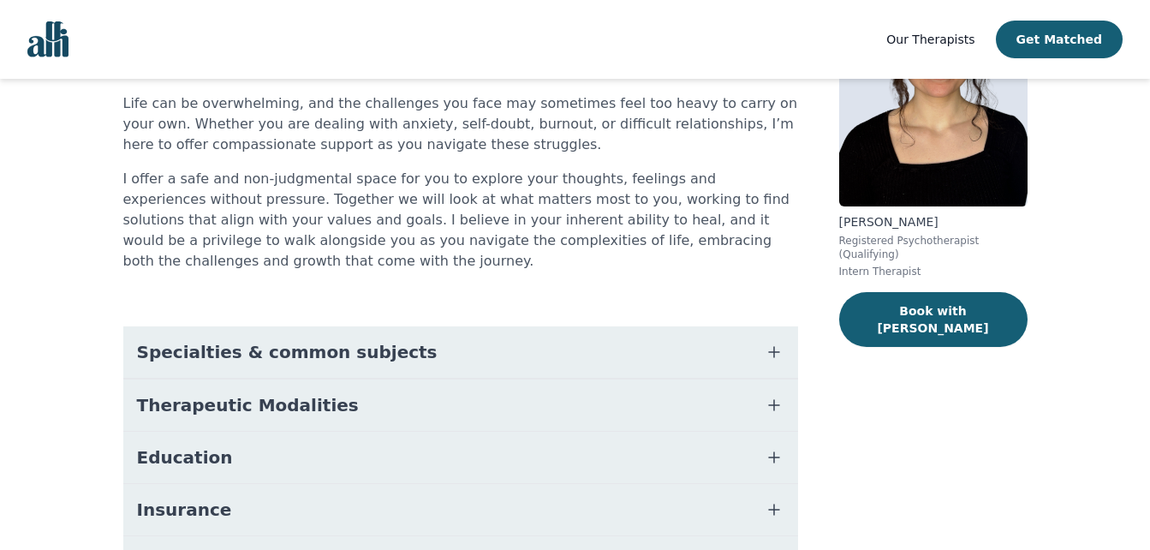
scroll to position [3, 0]
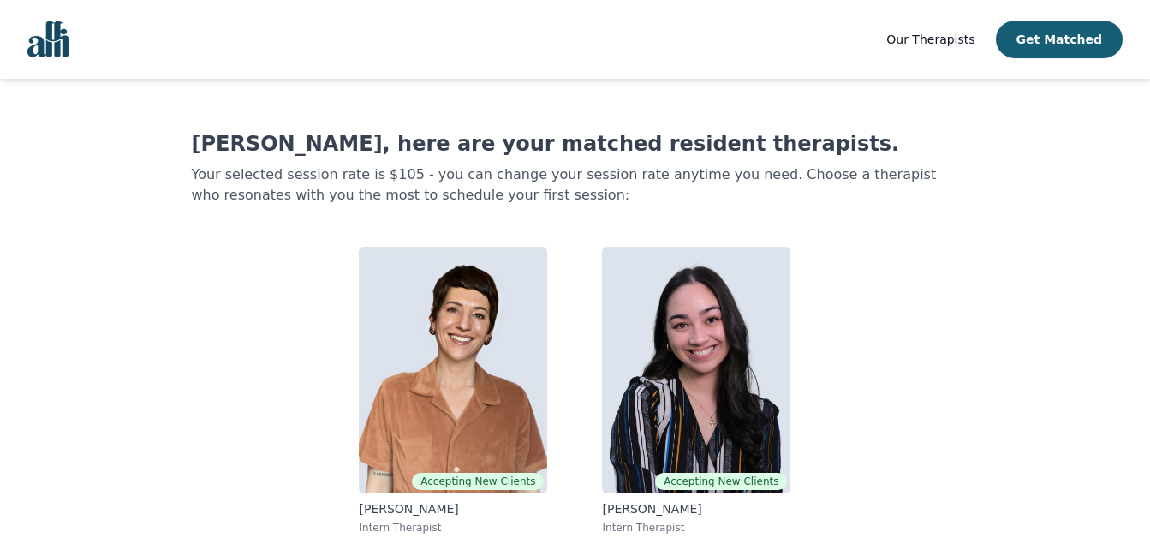
scroll to position [312, 0]
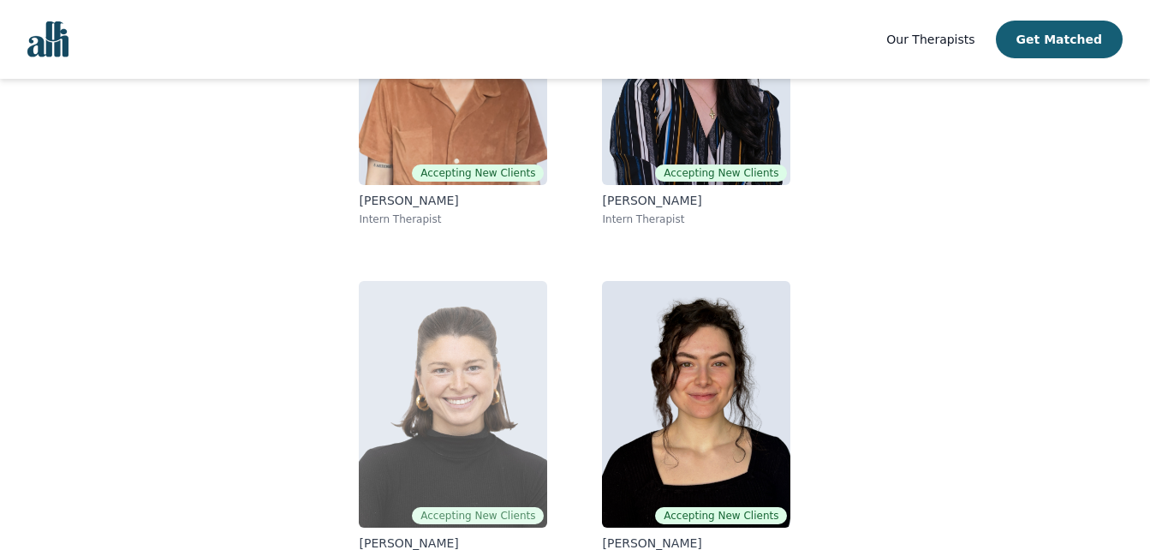
click at [374, 433] on img at bounding box center [453, 404] width 188 height 247
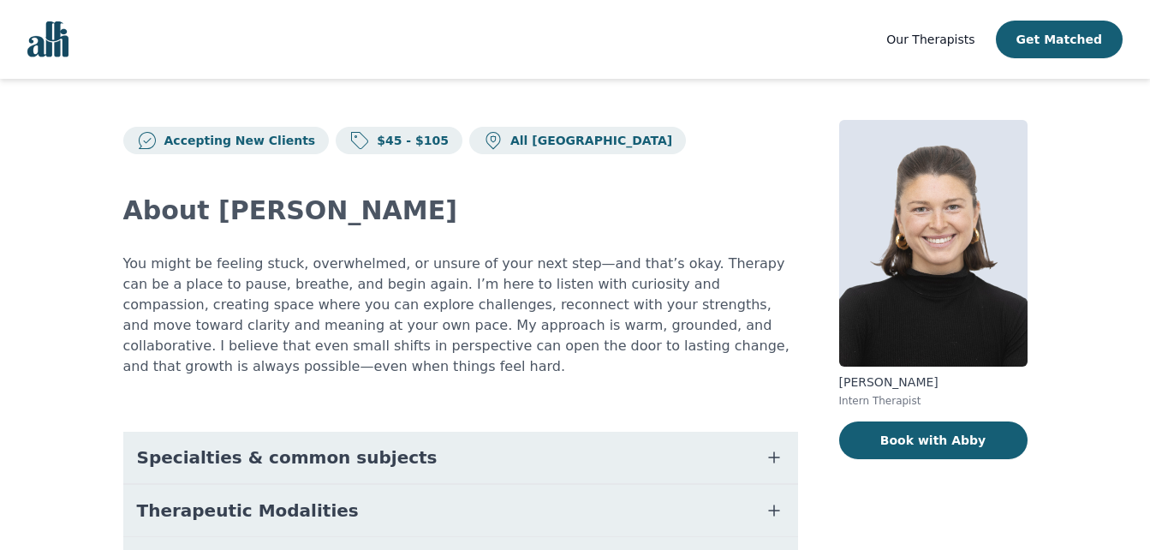
scroll to position [257, 0]
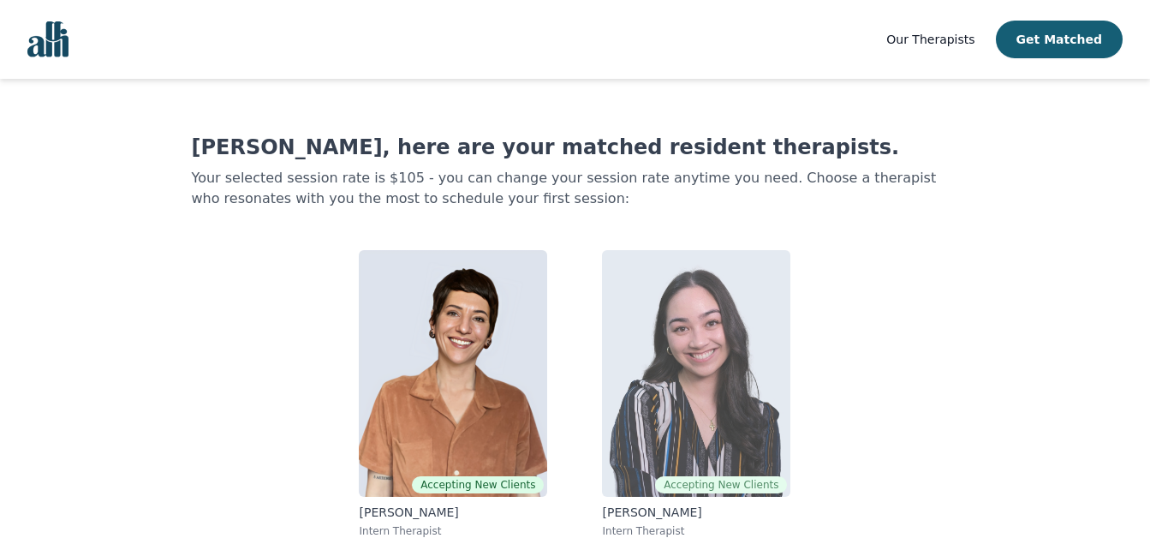
click at [712, 375] on img at bounding box center [696, 373] width 188 height 247
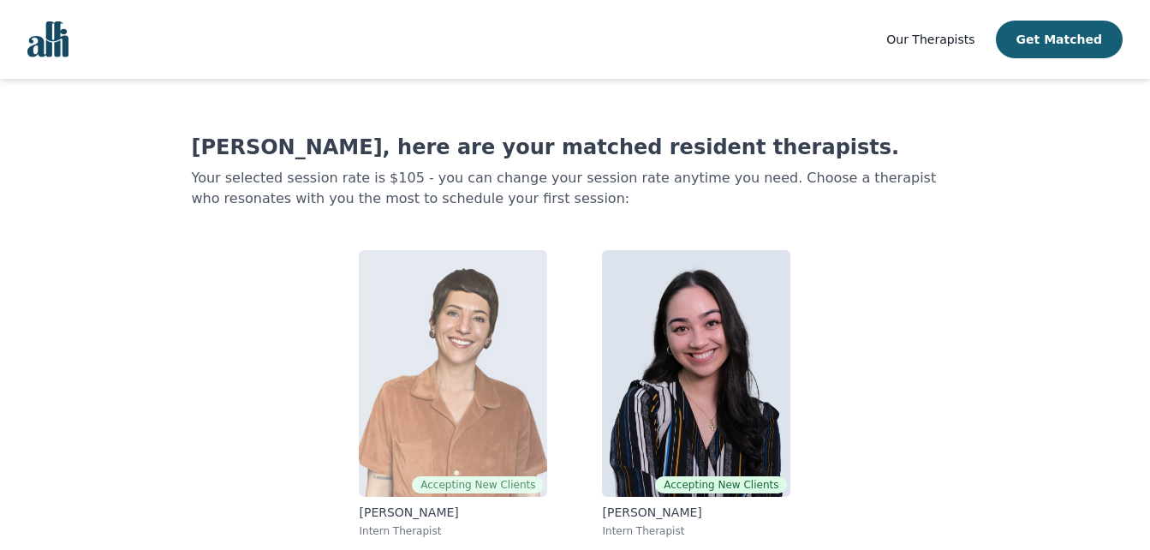
click at [412, 349] on img at bounding box center [453, 373] width 188 height 247
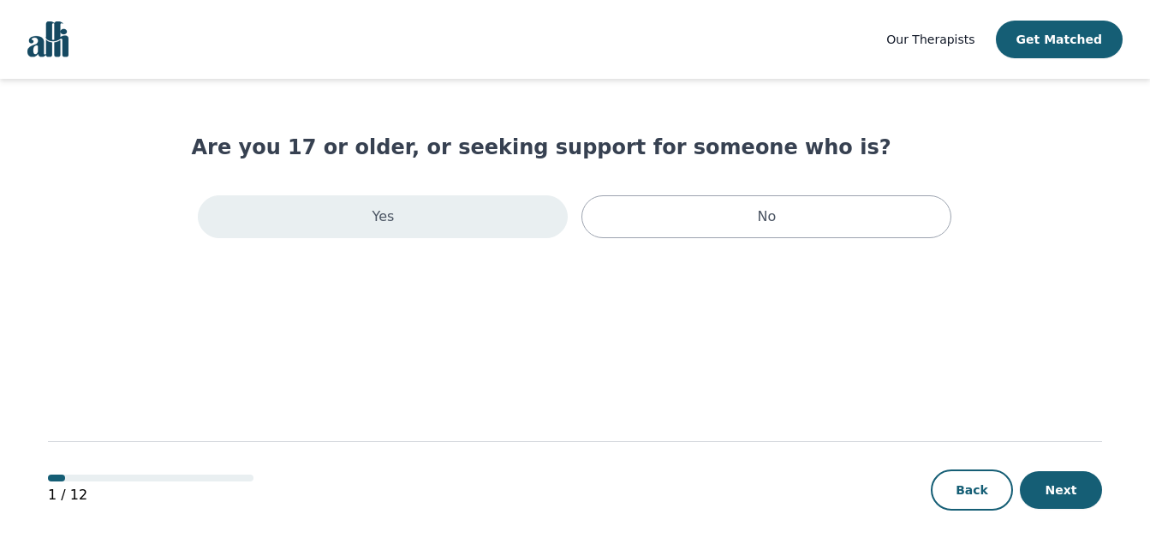
click at [519, 225] on div "Yes" at bounding box center [383, 216] width 370 height 43
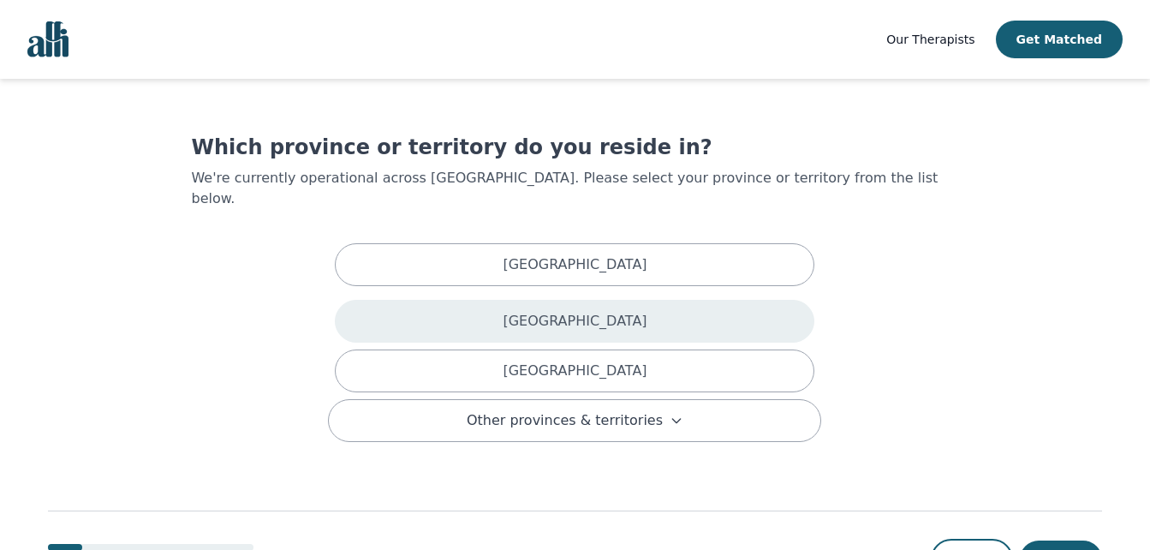
click at [533, 311] on p "[GEOGRAPHIC_DATA]" at bounding box center [575, 321] width 144 height 21
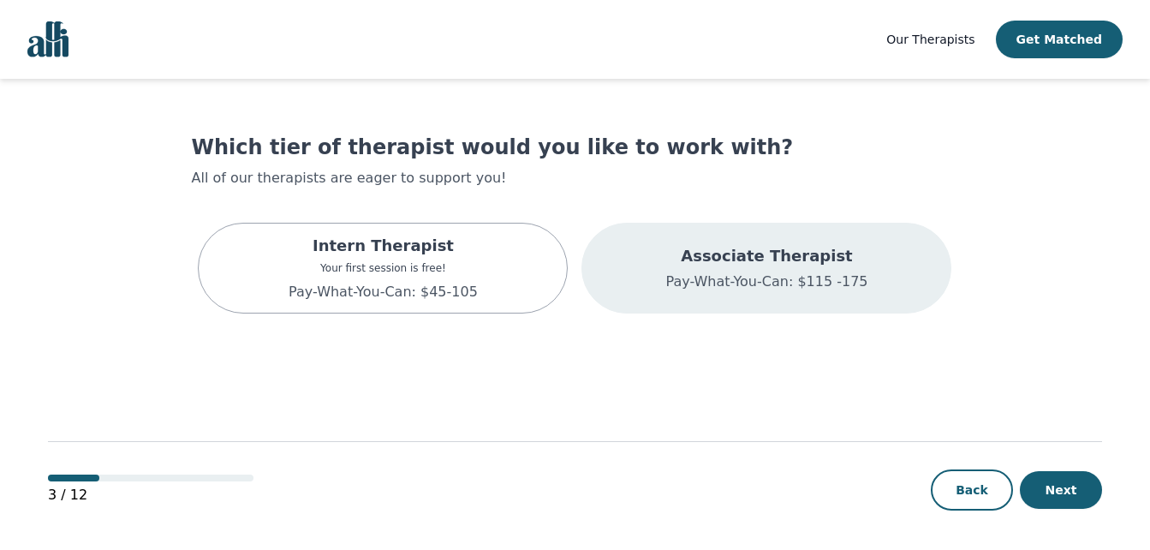
click at [773, 259] on p "Associate Therapist" at bounding box center [766, 256] width 202 height 24
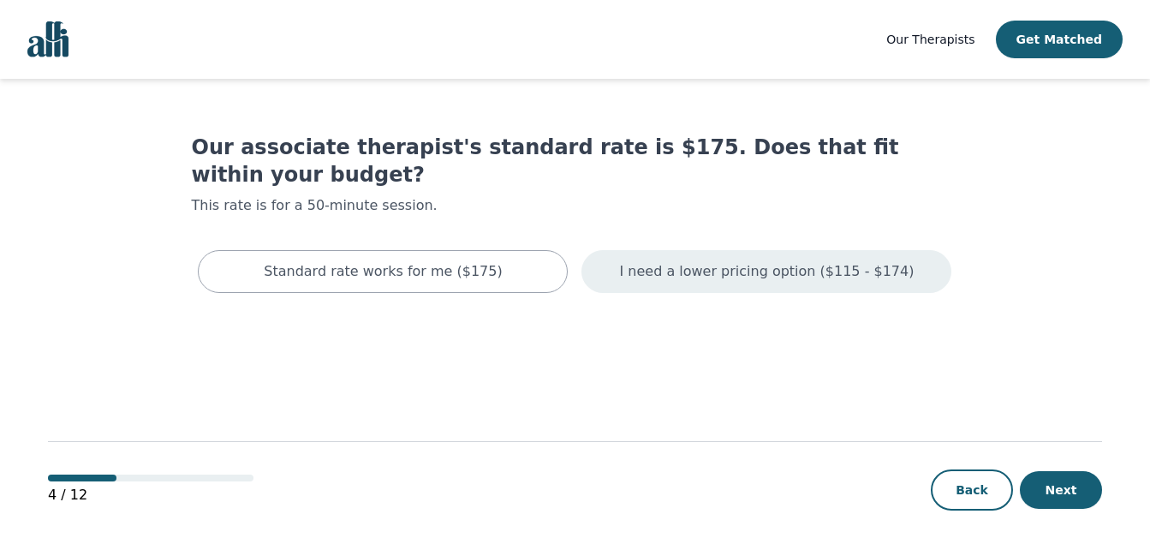
click at [698, 256] on div "I need a lower pricing option ($115 - $174)" at bounding box center [767, 271] width 370 height 43
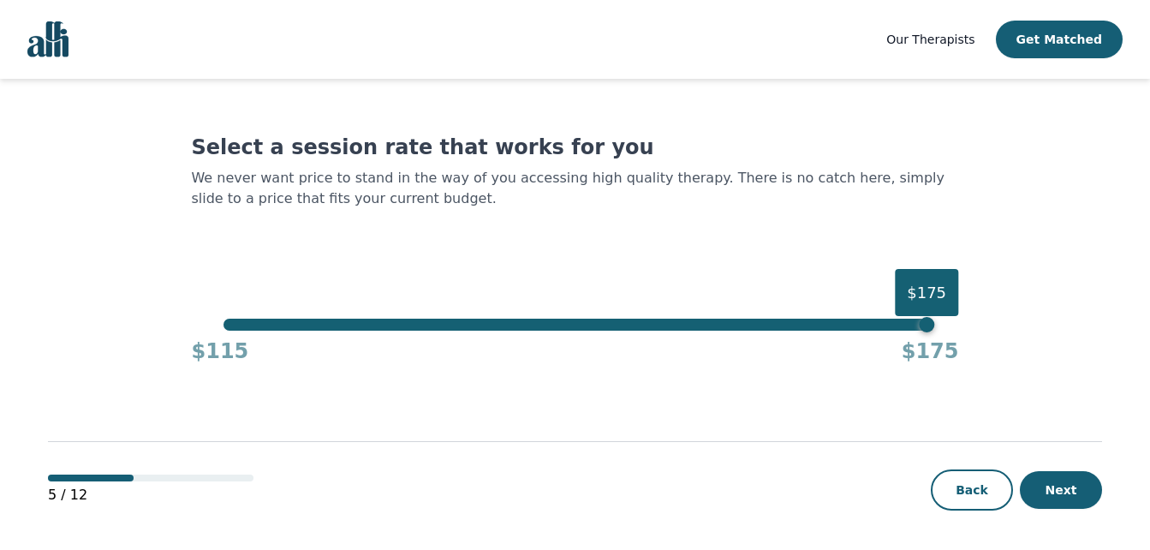
click at [252, 323] on div "$175" at bounding box center [575, 325] width 703 height 12
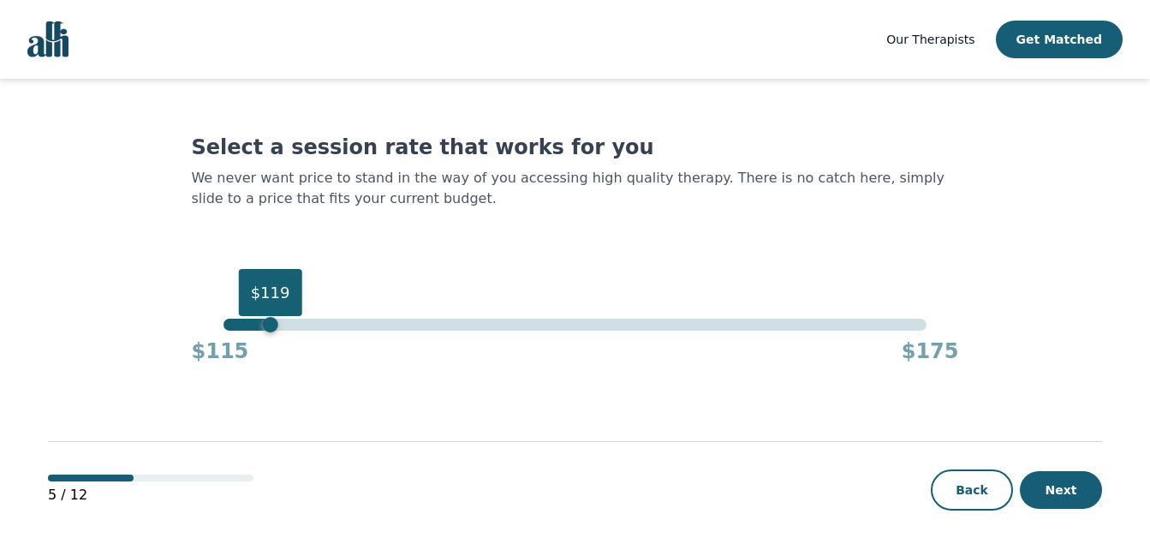
click at [266, 323] on div "$119" at bounding box center [575, 325] width 703 height 12
click at [277, 326] on div "$119" at bounding box center [270, 324] width 15 height 15
click at [1080, 482] on button "Next" at bounding box center [1061, 490] width 82 height 38
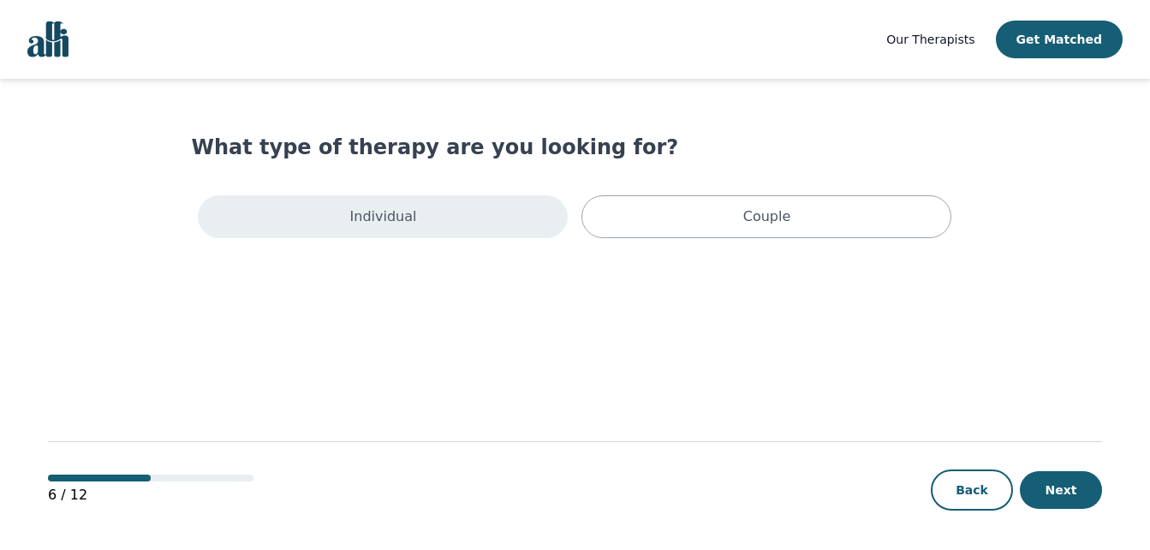
click at [504, 223] on div "Individual" at bounding box center [383, 216] width 370 height 43
